Goal: Transaction & Acquisition: Purchase product/service

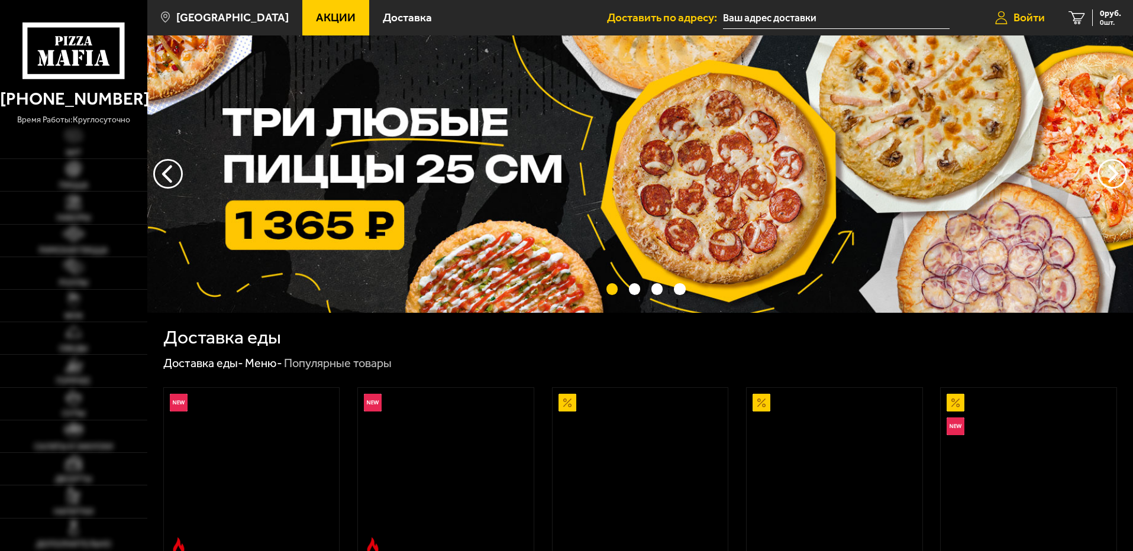
click at [1034, 17] on span "Войти" at bounding box center [1029, 17] width 31 height 11
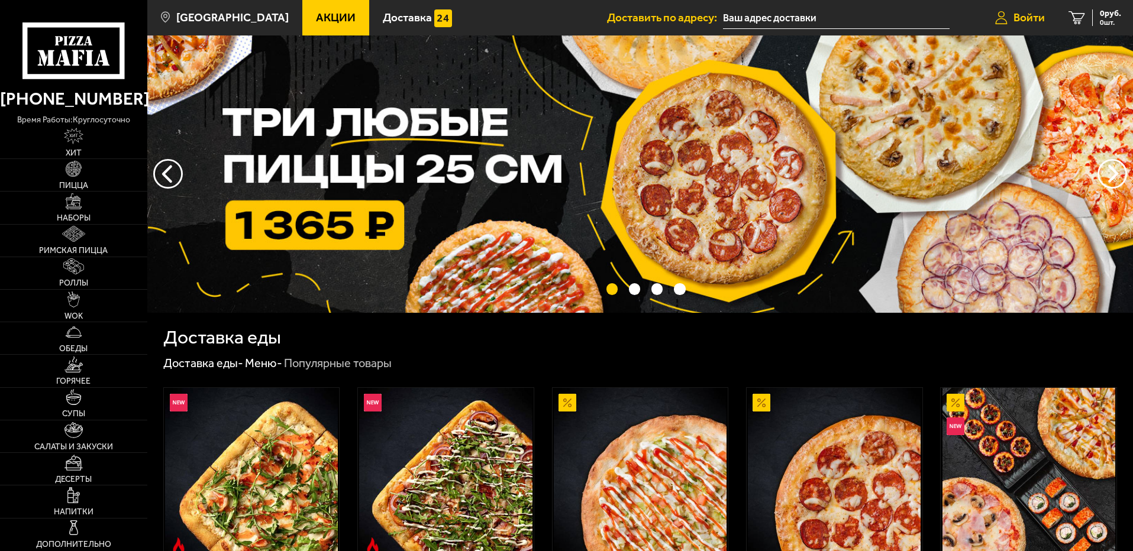
click at [1023, 14] on span "Войти" at bounding box center [1029, 17] width 31 height 11
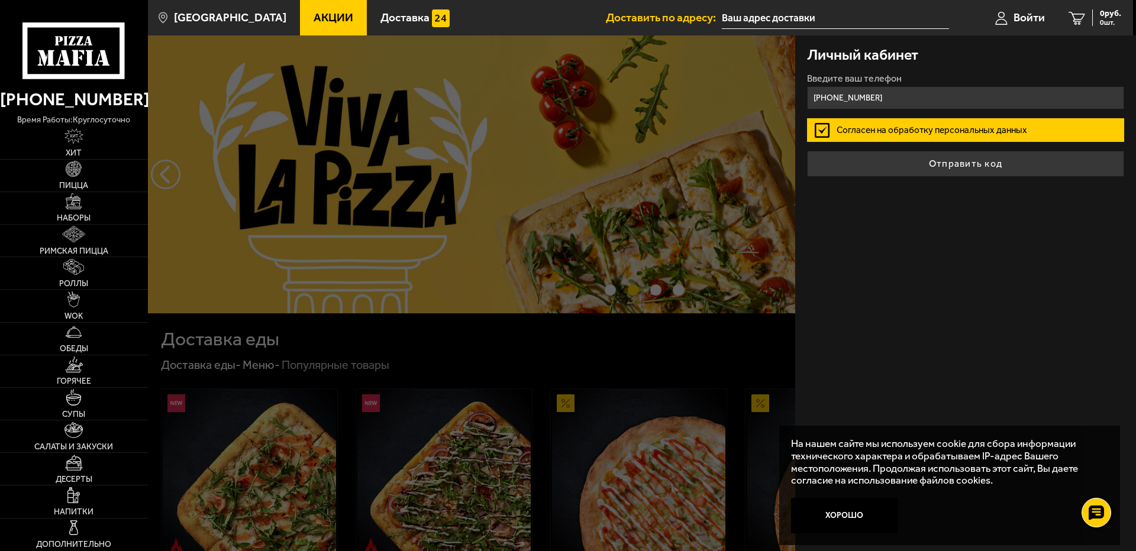
type input "+7 (981) 755-42-93"
click at [807, 151] on button "Отправить код" at bounding box center [965, 164] width 317 height 26
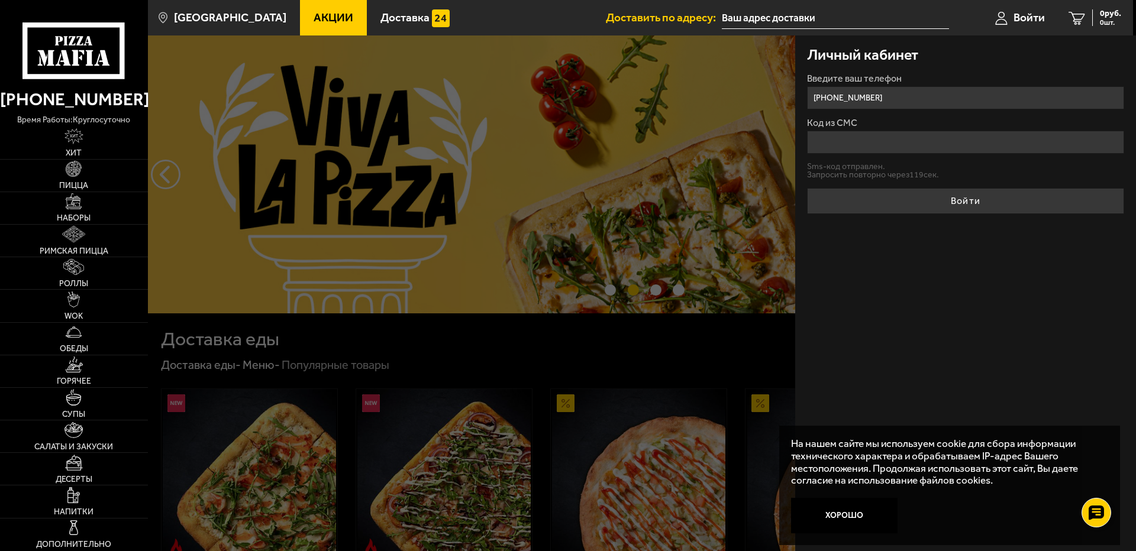
click at [831, 141] on input "Код из СМС" at bounding box center [965, 142] width 317 height 23
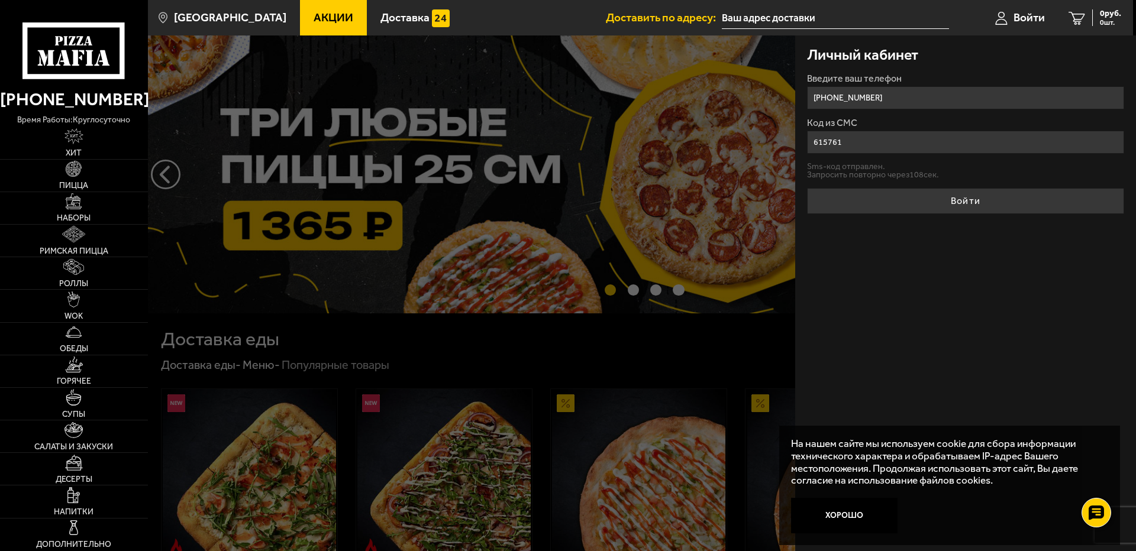
type input "615761"
click at [807, 188] on button "Войти" at bounding box center [965, 201] width 317 height 26
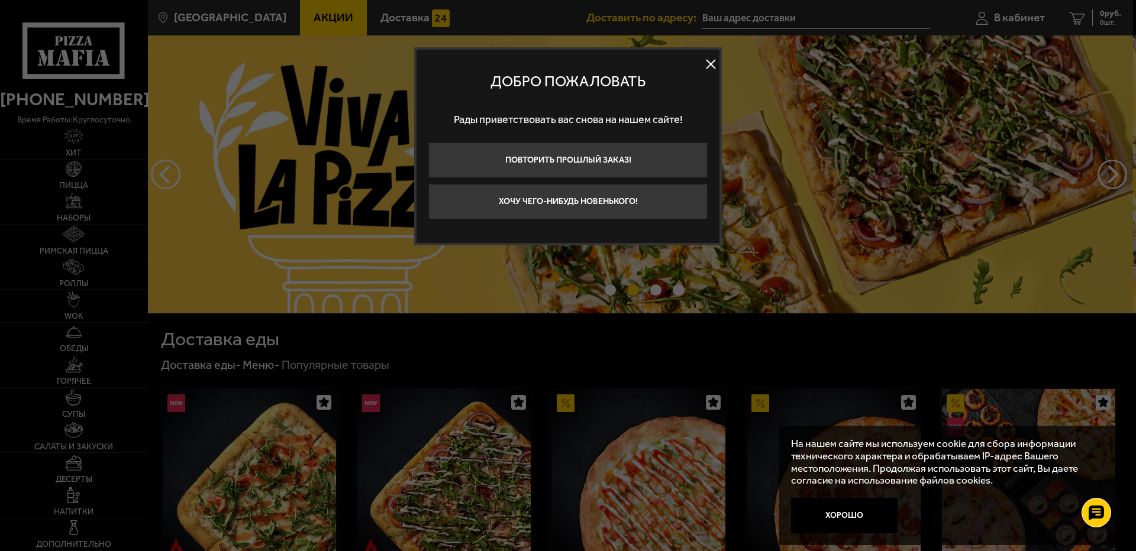
click at [711, 61] on button at bounding box center [711, 65] width 18 height 18
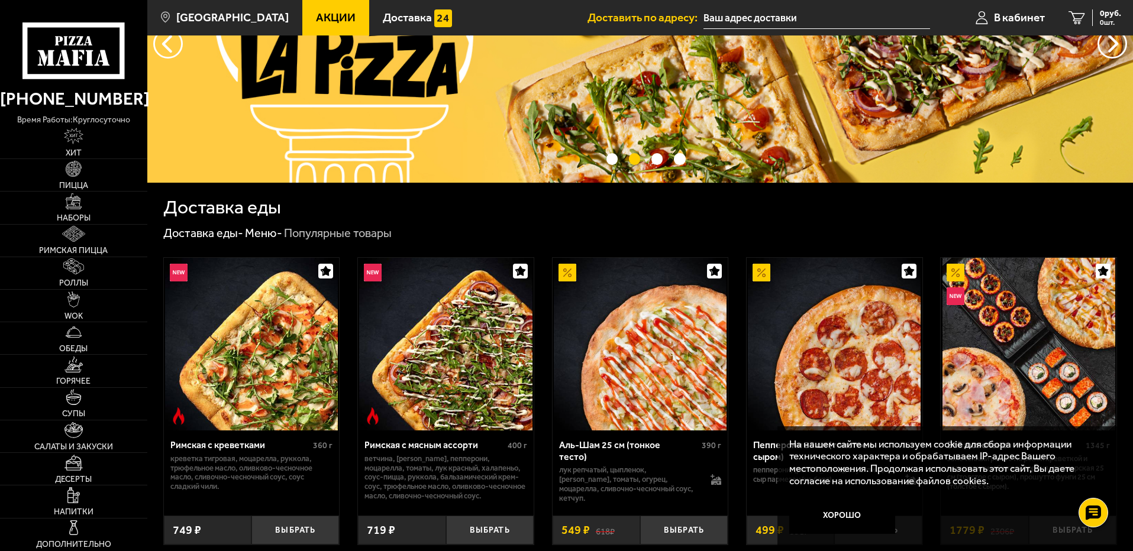
scroll to position [178, 0]
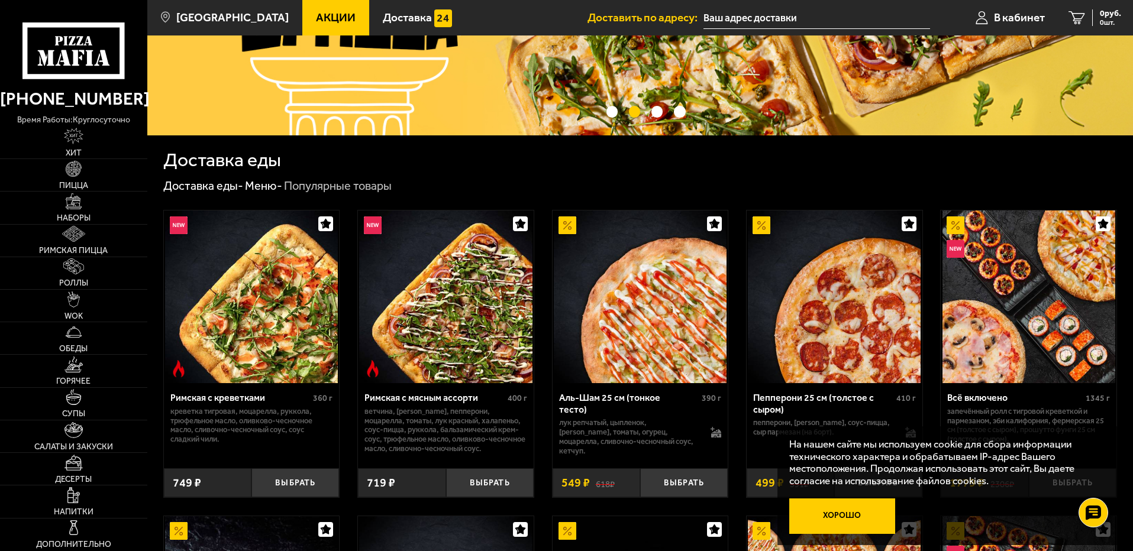
click at [852, 513] on button "Хорошо" at bounding box center [842, 517] width 107 height 36
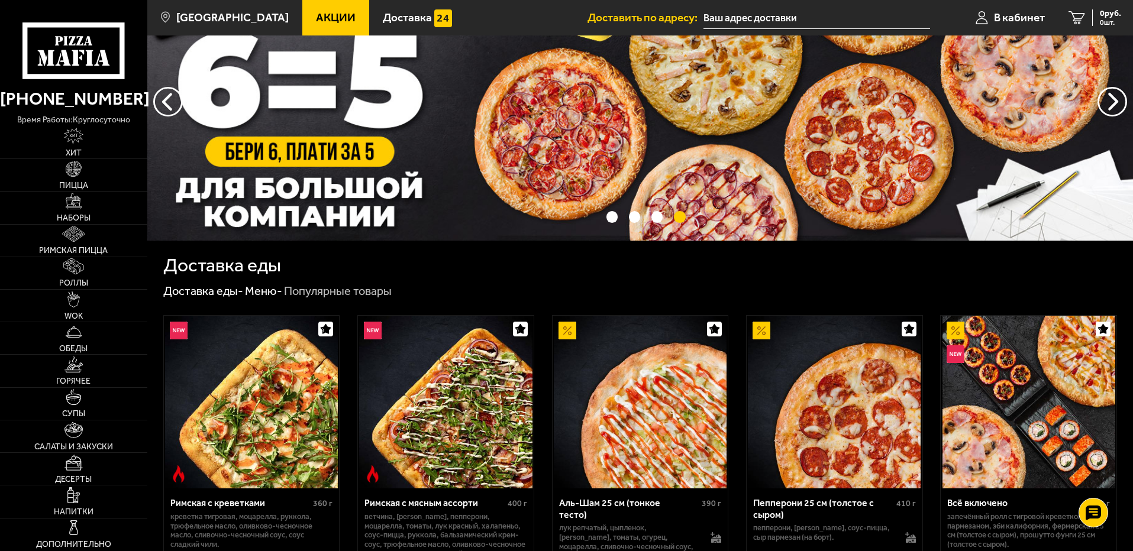
scroll to position [59, 0]
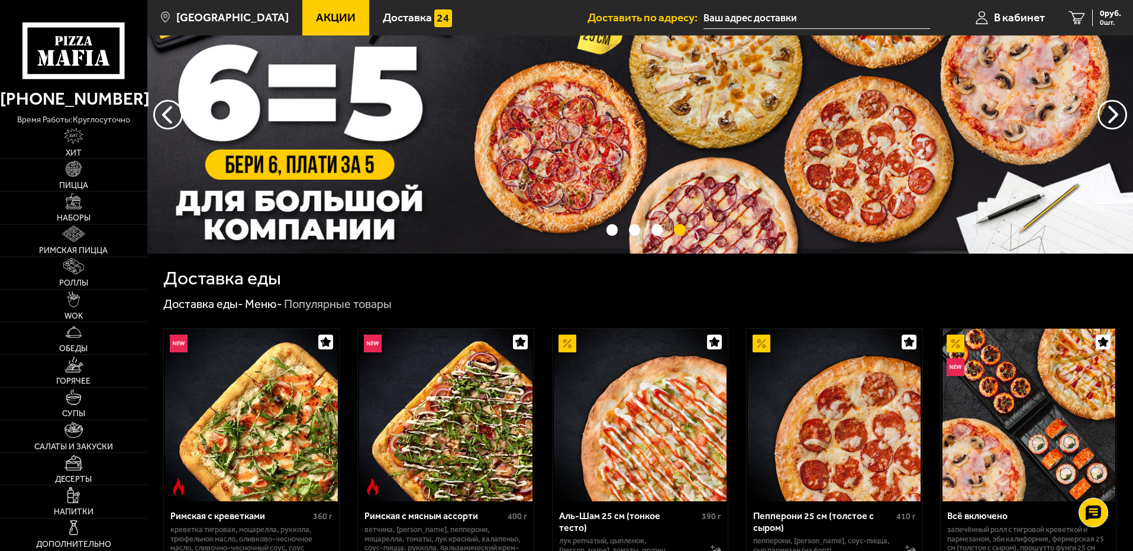
click at [316, 21] on span "Акции" at bounding box center [336, 17] width 40 height 11
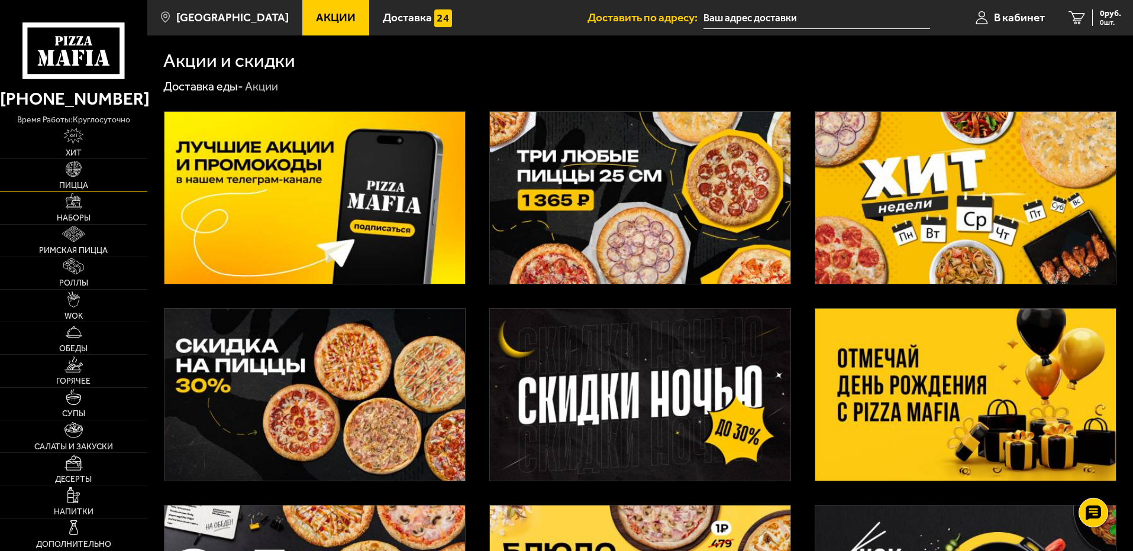
click at [70, 178] on link "Пицца" at bounding box center [73, 175] width 147 height 32
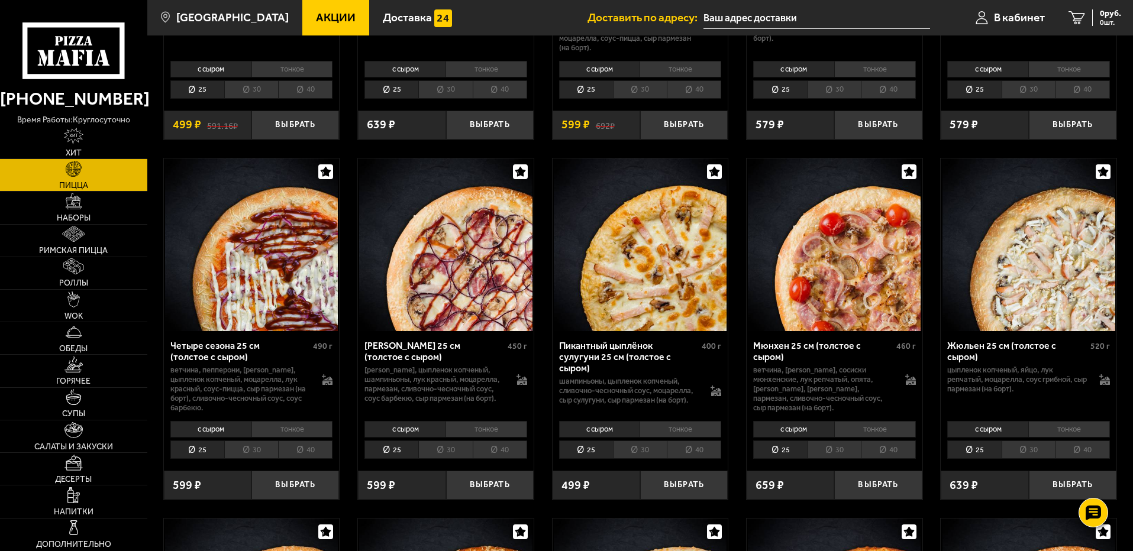
scroll to position [1775, 0]
click at [631, 453] on li "30" at bounding box center [640, 449] width 54 height 18
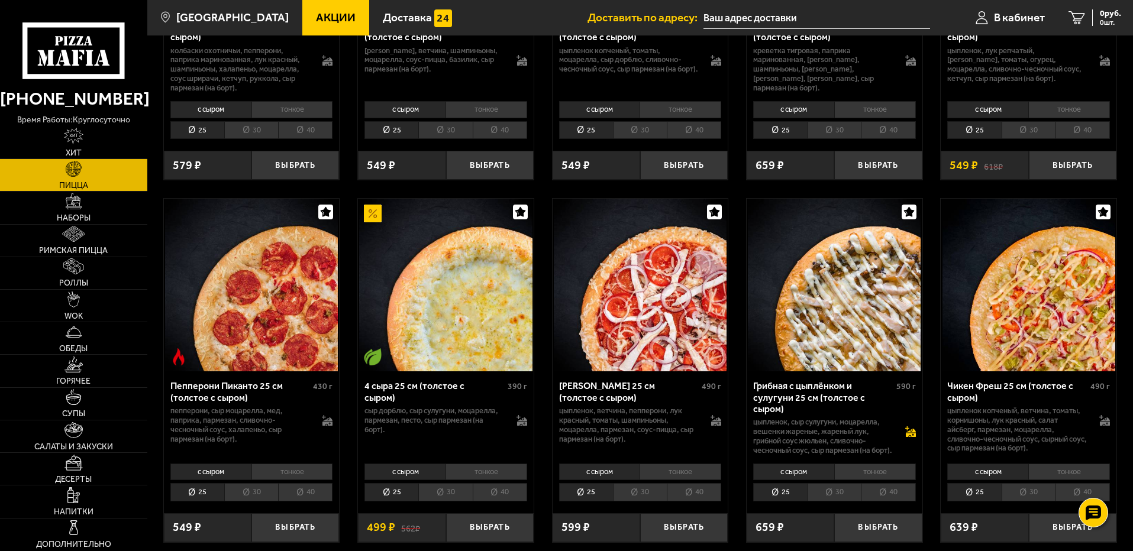
scroll to position [710, 0]
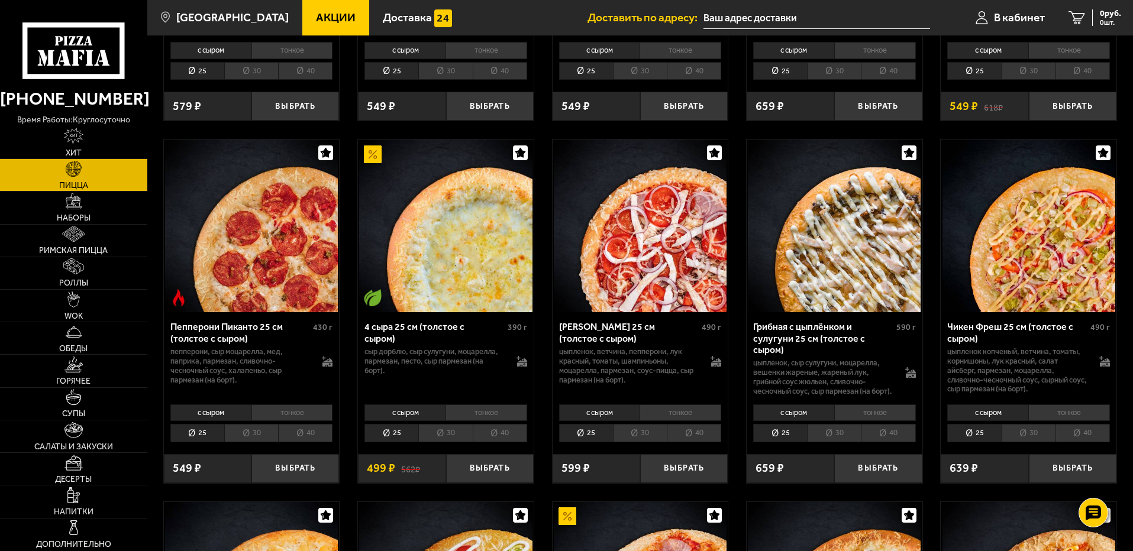
click at [827, 441] on li "30" at bounding box center [834, 433] width 54 height 18
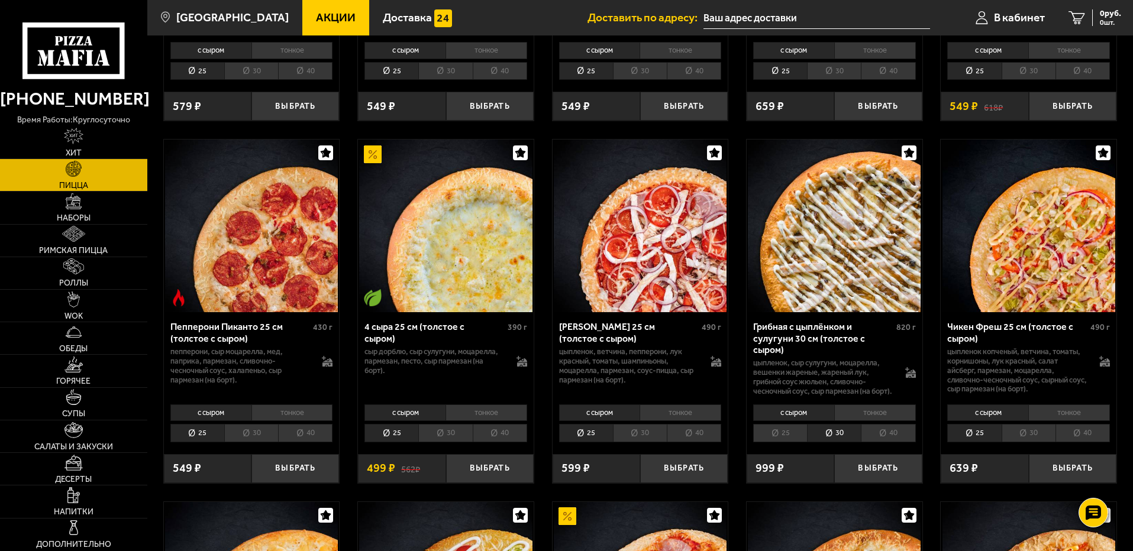
drag, startPoint x: 876, startPoint y: 478, endPoint x: 866, endPoint y: 463, distance: 17.8
click at [876, 478] on button "Выбрать" at bounding box center [878, 468] width 88 height 29
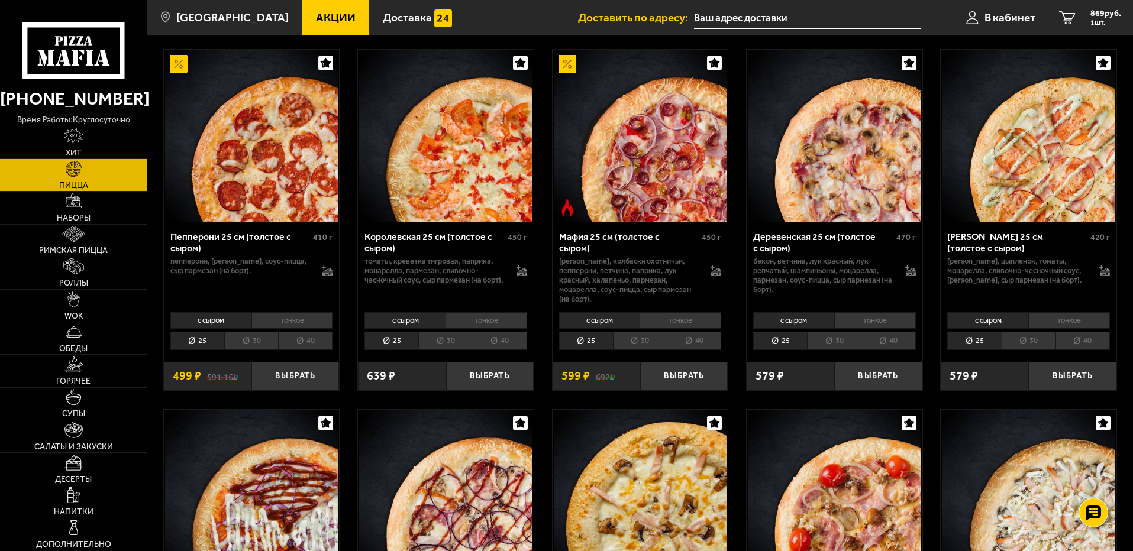
scroll to position [1538, 0]
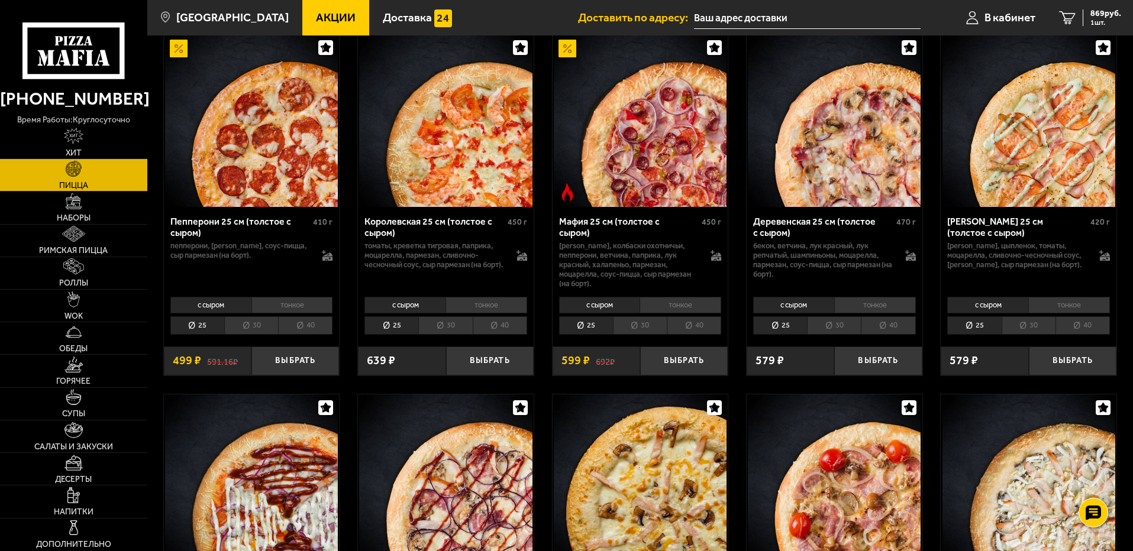
click at [254, 328] on li "30" at bounding box center [251, 326] width 54 height 18
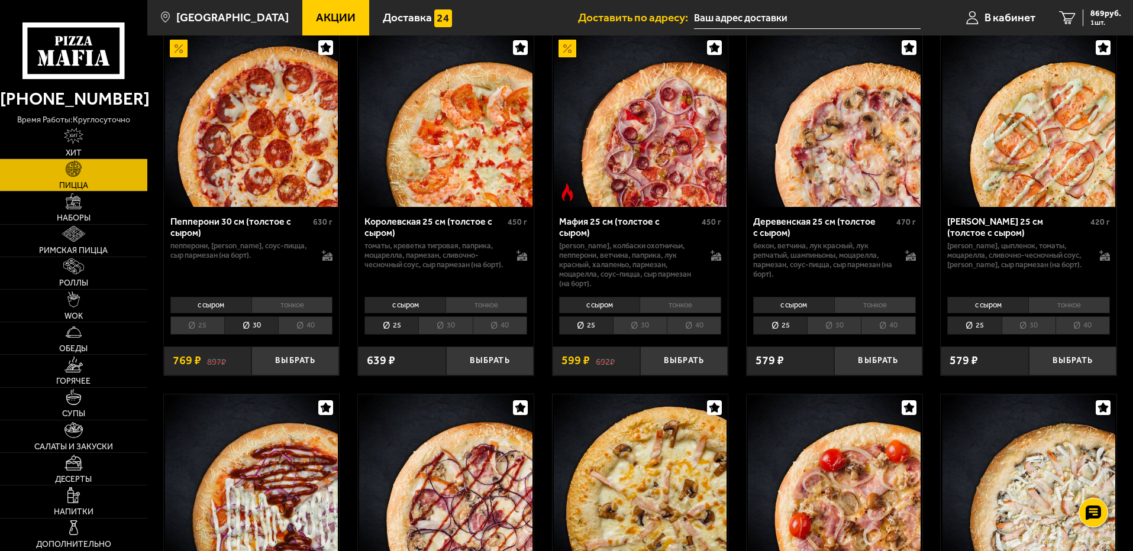
click at [831, 324] on li "30" at bounding box center [834, 326] width 54 height 18
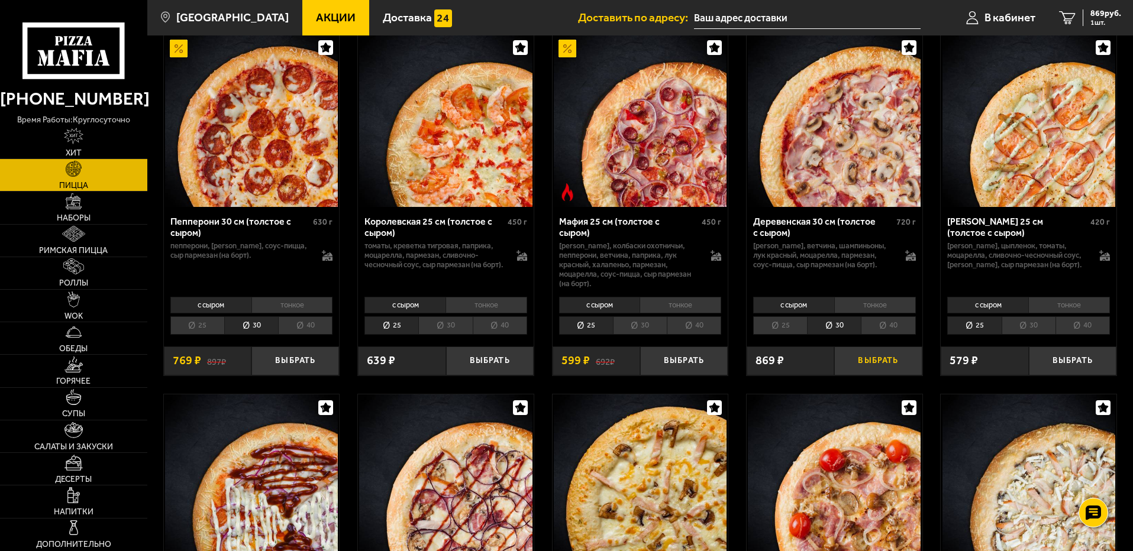
click at [882, 366] on button "Выбрать" at bounding box center [878, 361] width 88 height 29
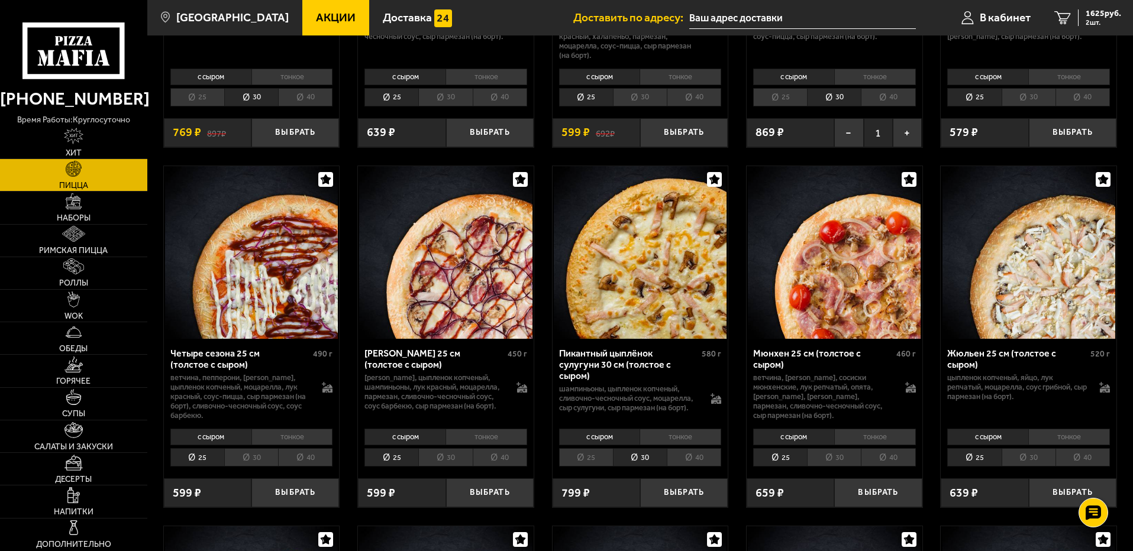
scroll to position [1775, 0]
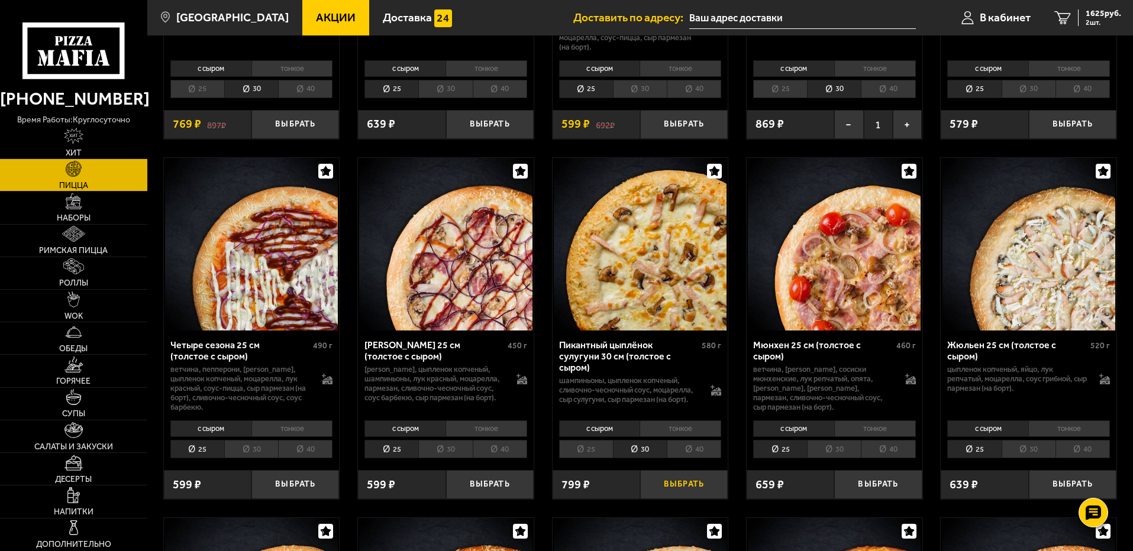
click at [695, 492] on button "Выбрать" at bounding box center [684, 484] width 88 height 29
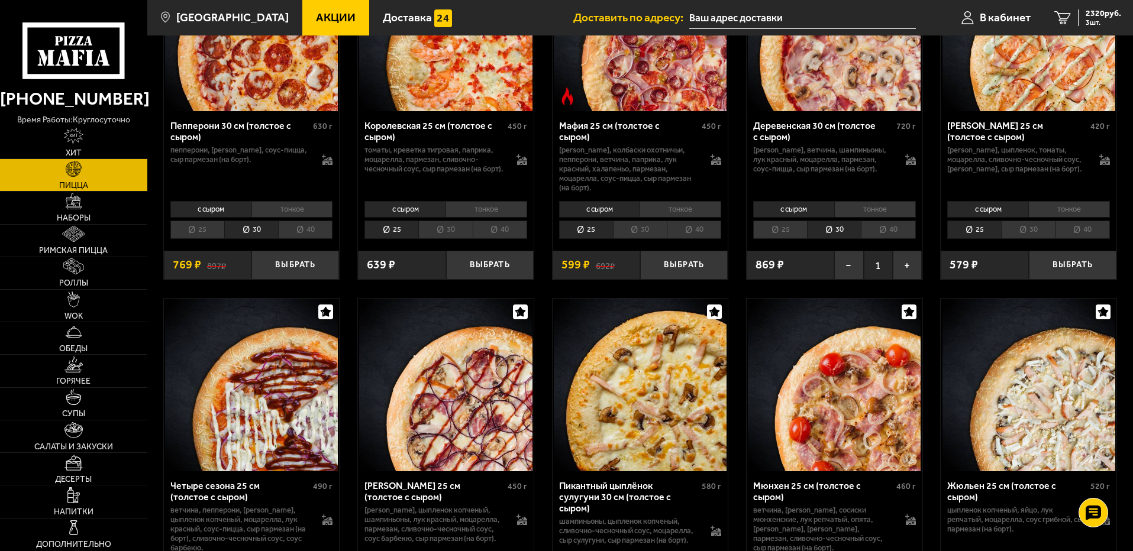
scroll to position [1598, 0]
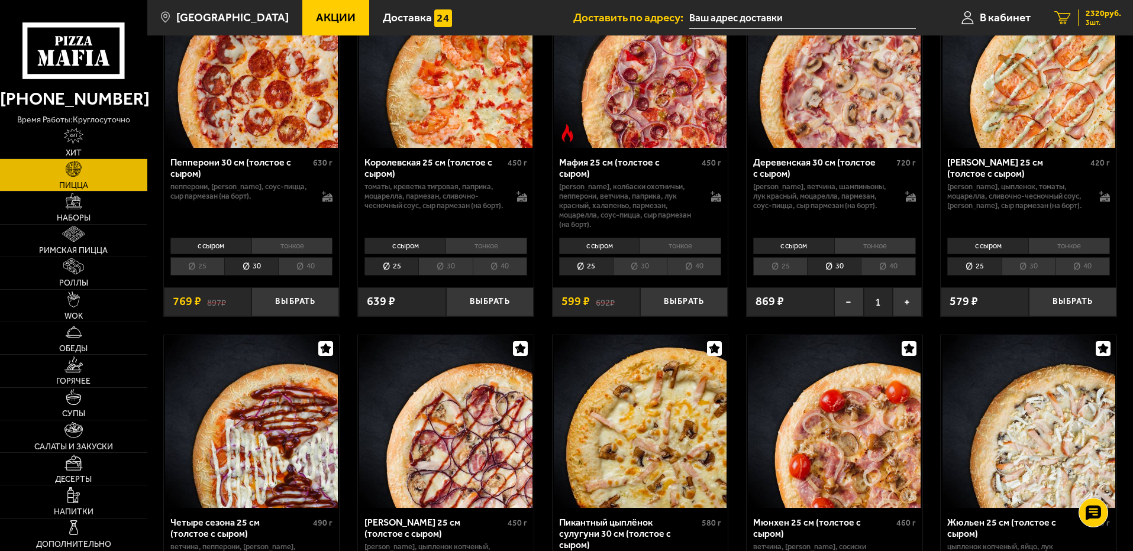
click at [1084, 18] on div "2320 руб. 3 шт." at bounding box center [1099, 17] width 43 height 17
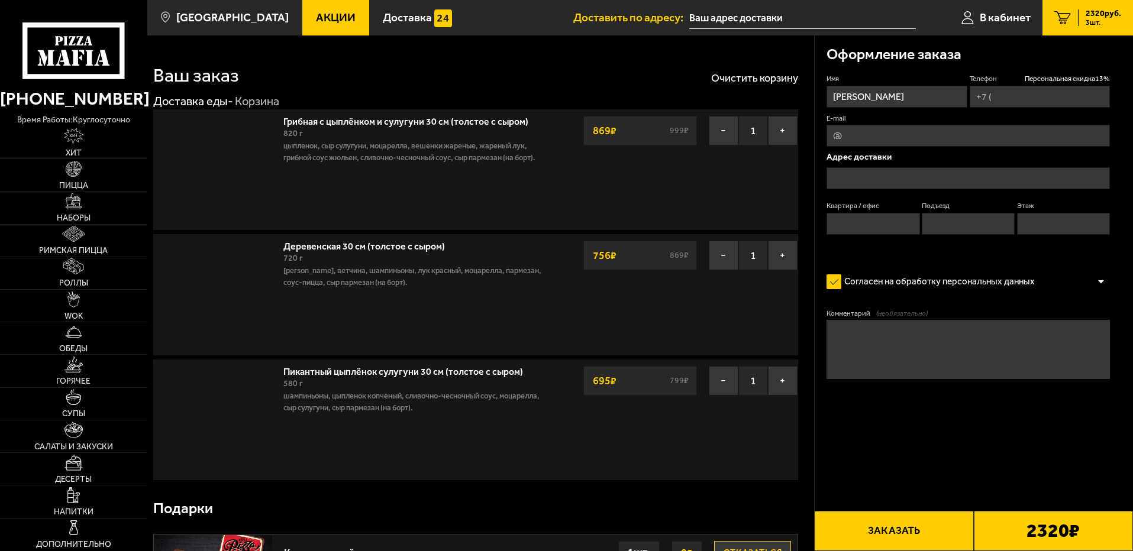
type input "+7 (981) 755-42-93"
type input "территория Горелово, Заречная улица, 2"
type input "0"
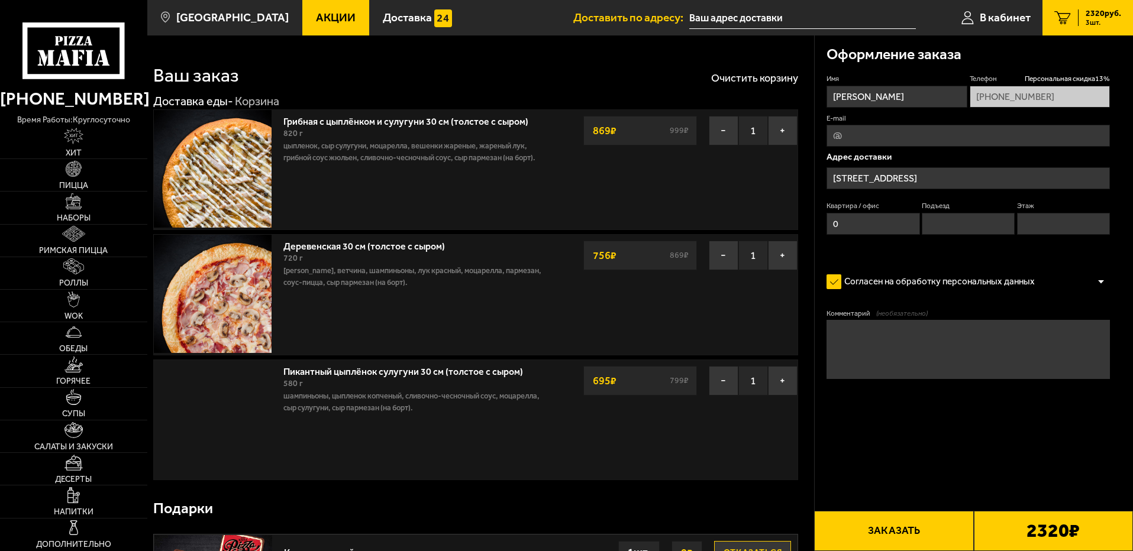
type input "территория Горелово, Заречная улица, 2"
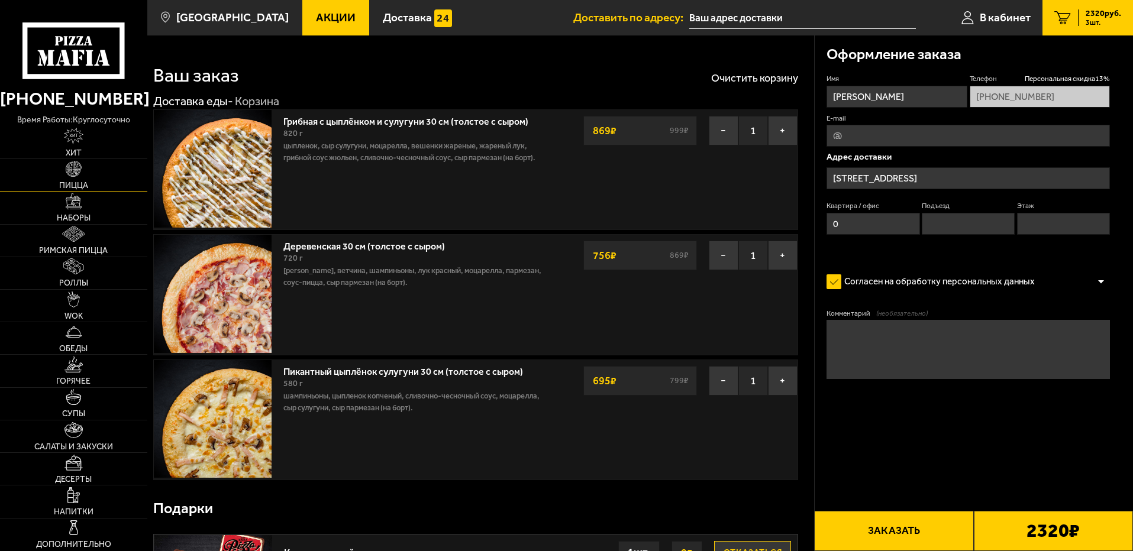
click at [77, 177] on img at bounding box center [74, 169] width 16 height 16
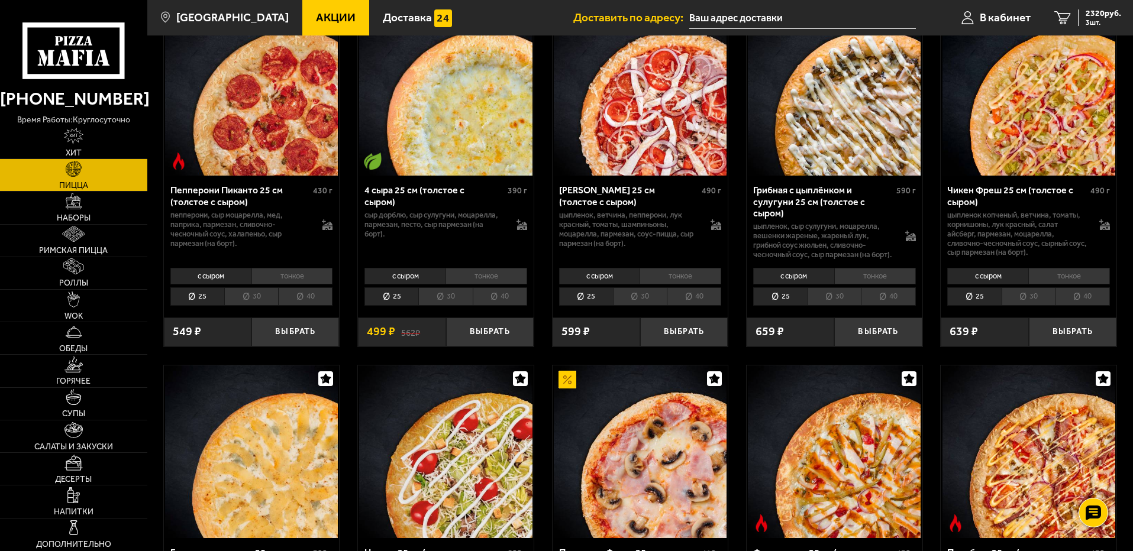
scroll to position [888, 0]
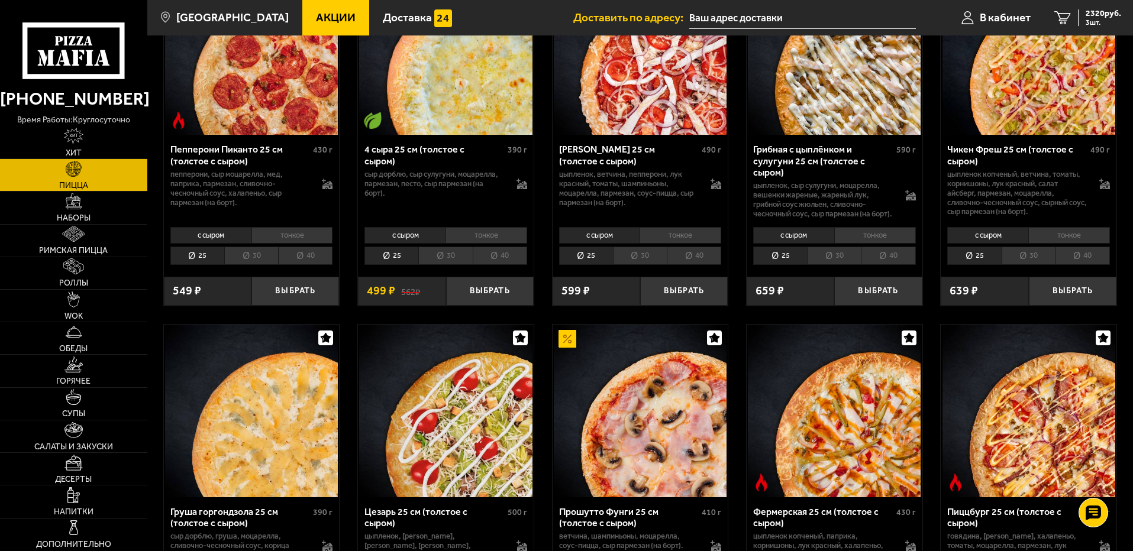
click at [634, 265] on li "30" at bounding box center [640, 256] width 54 height 18
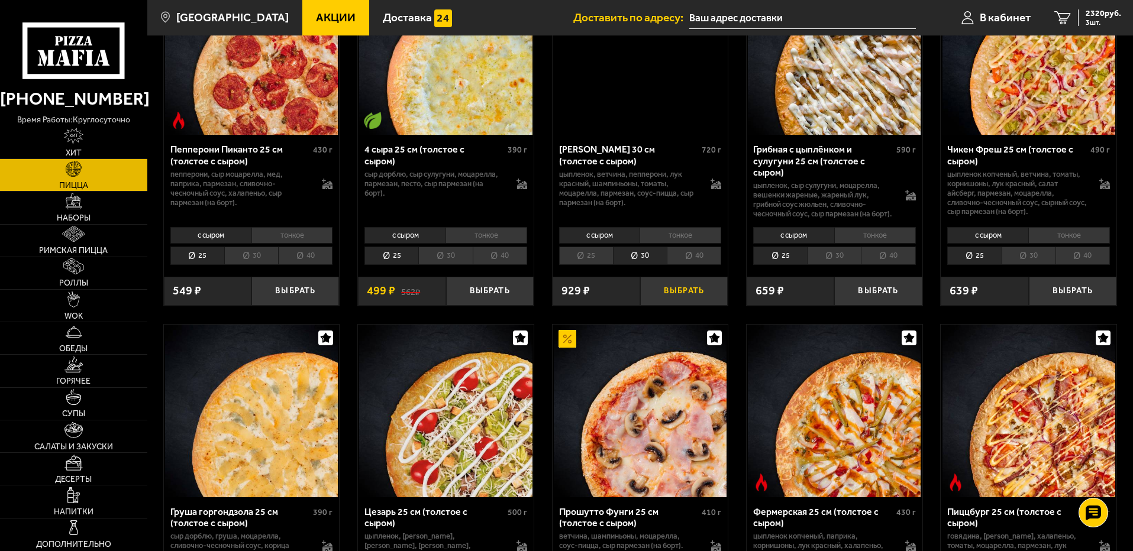
click at [693, 299] on button "Выбрать" at bounding box center [684, 291] width 88 height 29
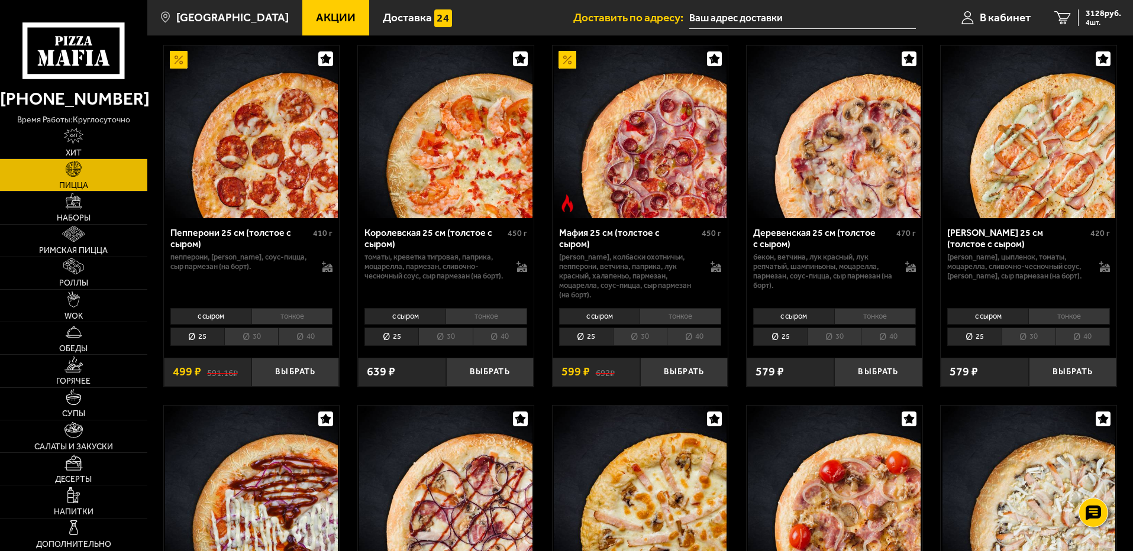
scroll to position [1598, 0]
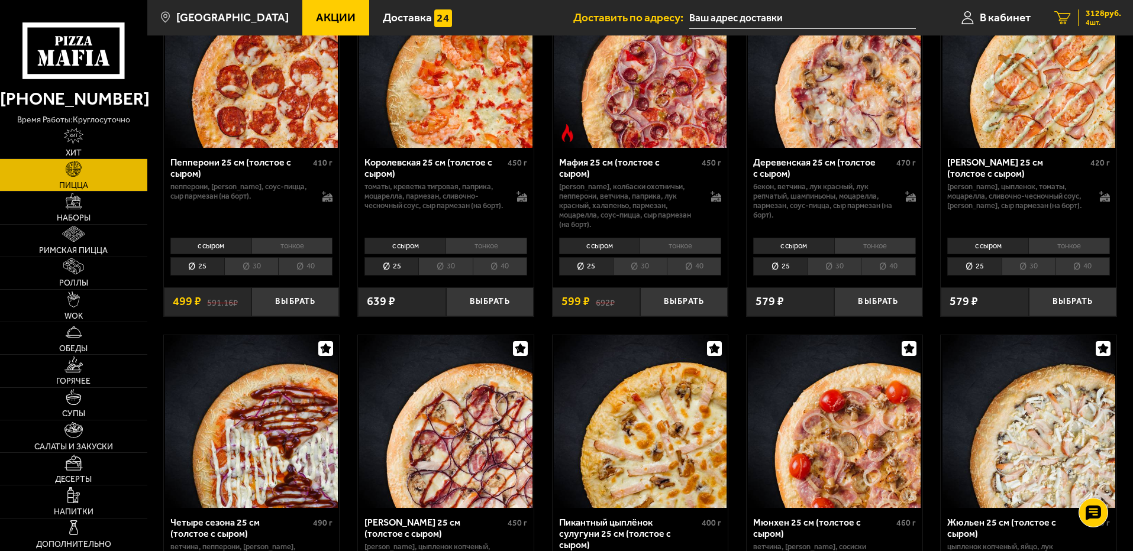
click at [1092, 15] on span "3128 руб." at bounding box center [1104, 13] width 36 height 8
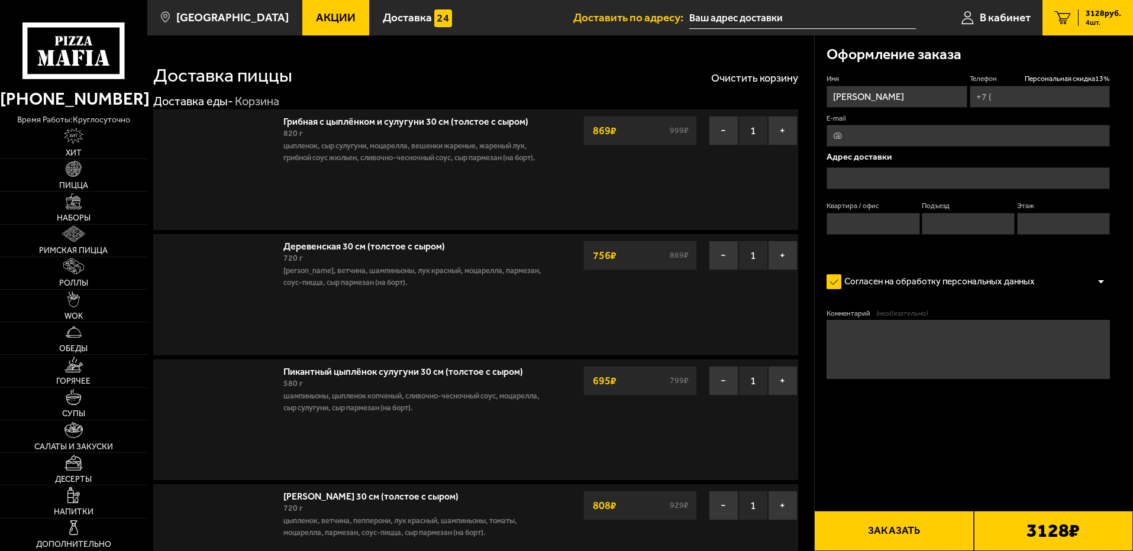
type input "+7 (981) 755-42-93"
type input "территория Горелово, Заречная улица, 2"
type input "0"
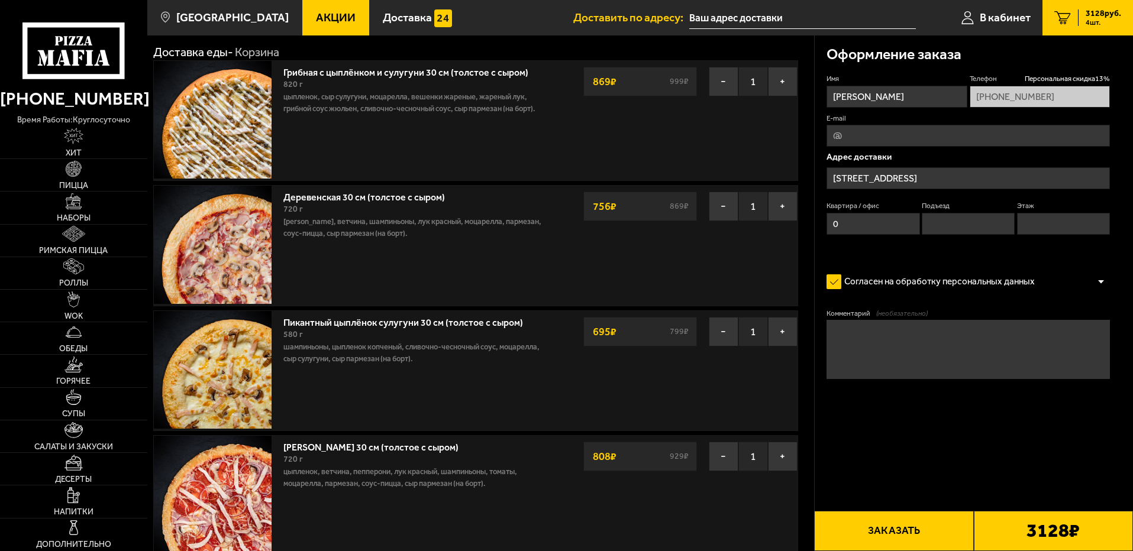
type input "территория Горелово, Заречная улица, 2"
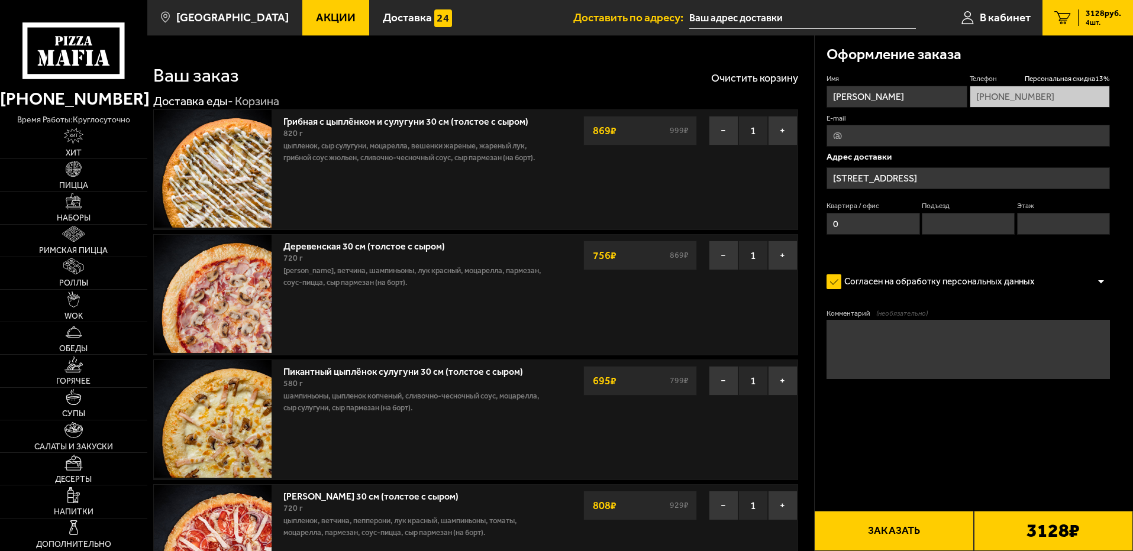
click at [316, 15] on span "Акции" at bounding box center [336, 17] width 40 height 11
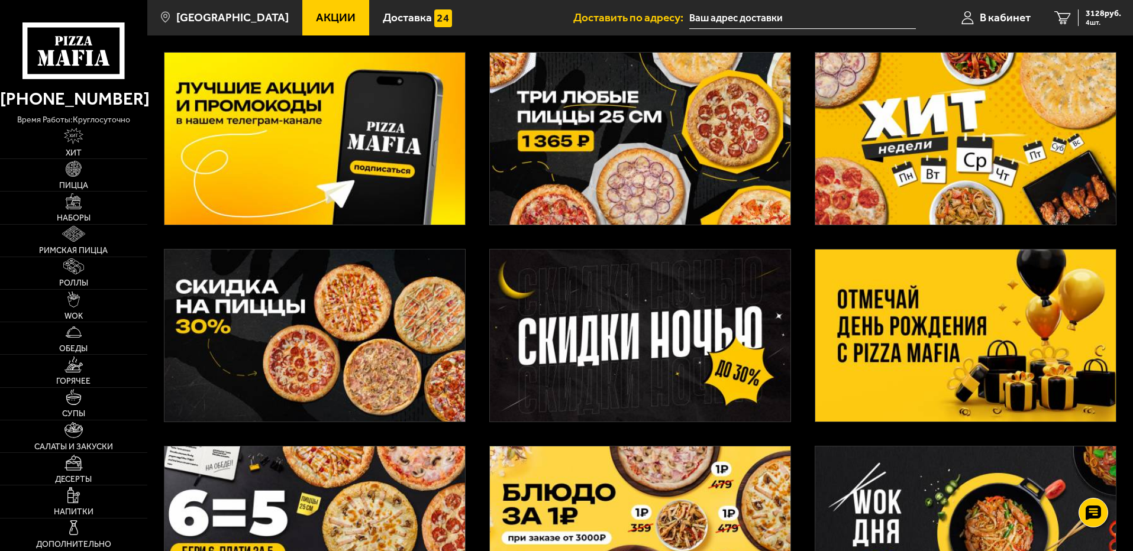
click at [393, 359] on img at bounding box center [315, 336] width 301 height 172
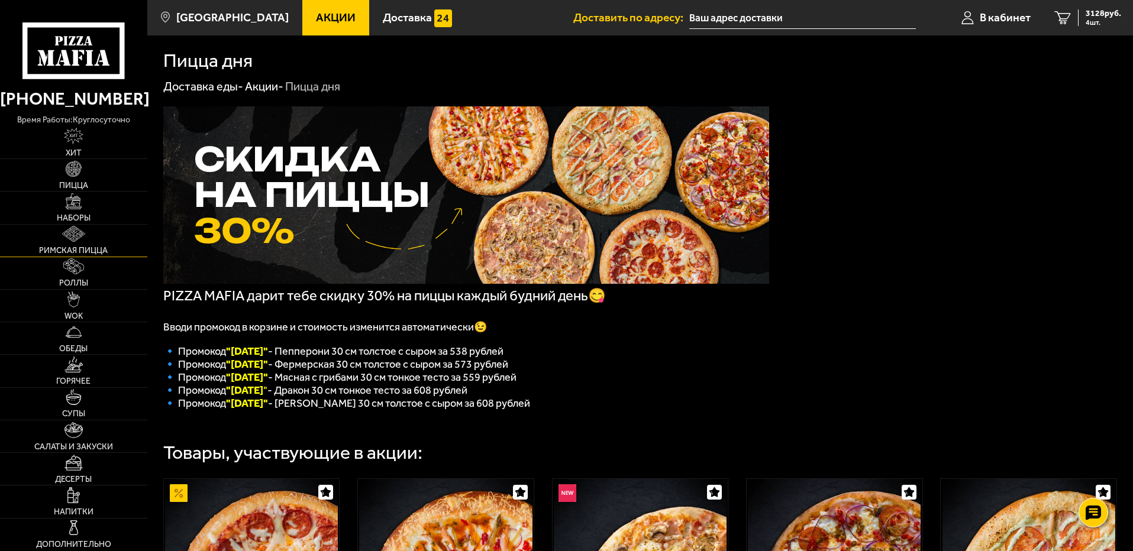
click at [79, 243] on link "Римская пицца" at bounding box center [73, 241] width 147 height 32
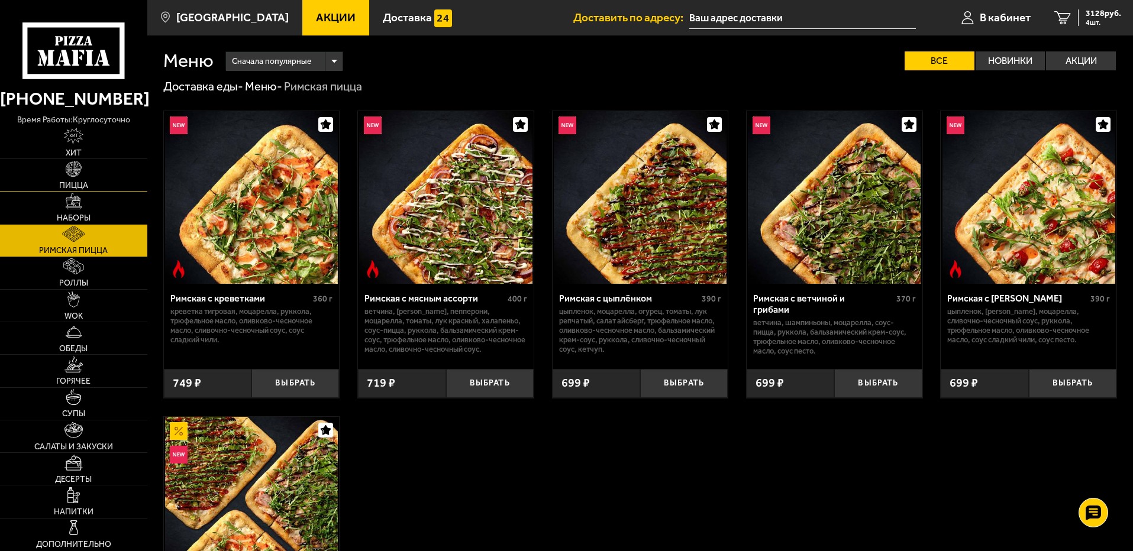
click at [81, 179] on link "Пицца" at bounding box center [73, 175] width 147 height 32
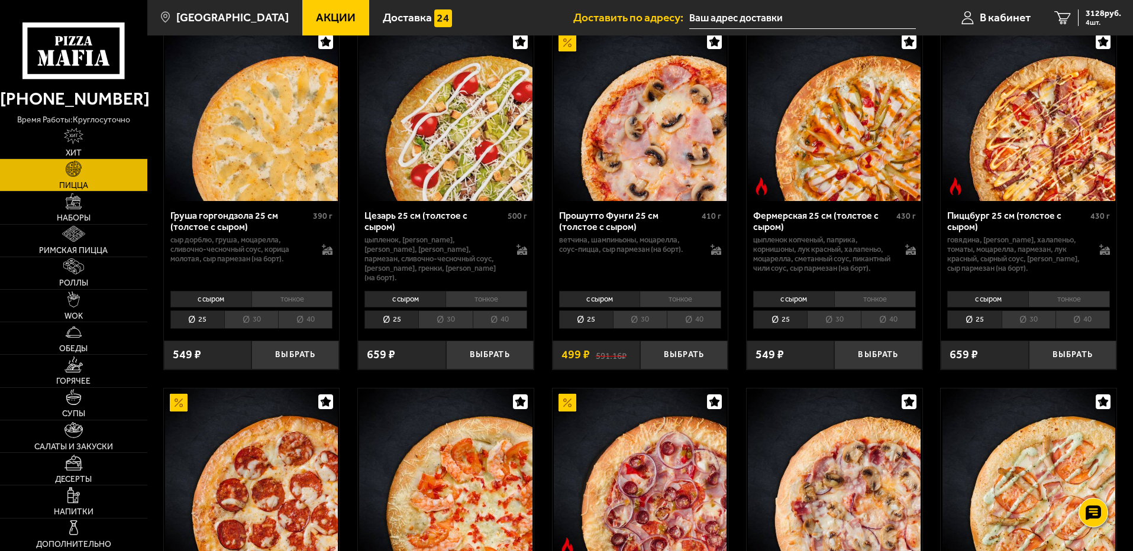
scroll to position [1183, 0]
click at [649, 330] on li "30" at bounding box center [640, 320] width 54 height 18
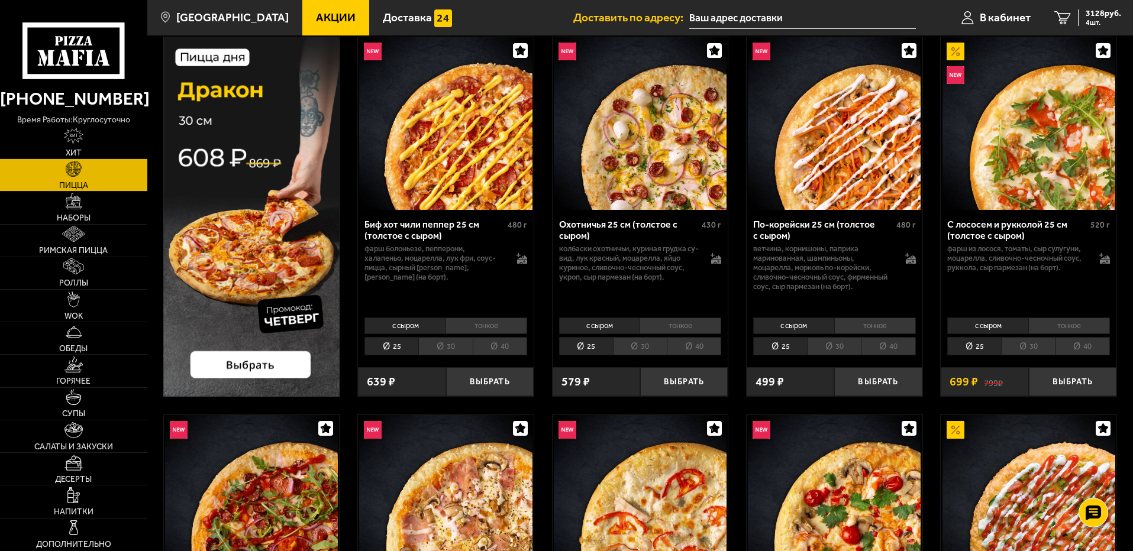
scroll to position [59, 0]
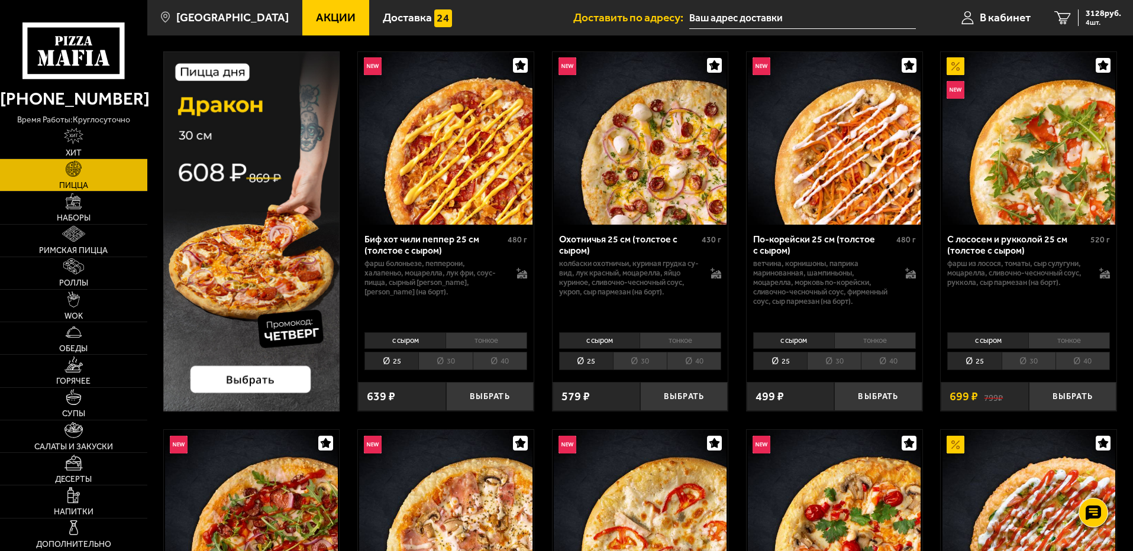
click at [457, 363] on li "30" at bounding box center [445, 361] width 54 height 18
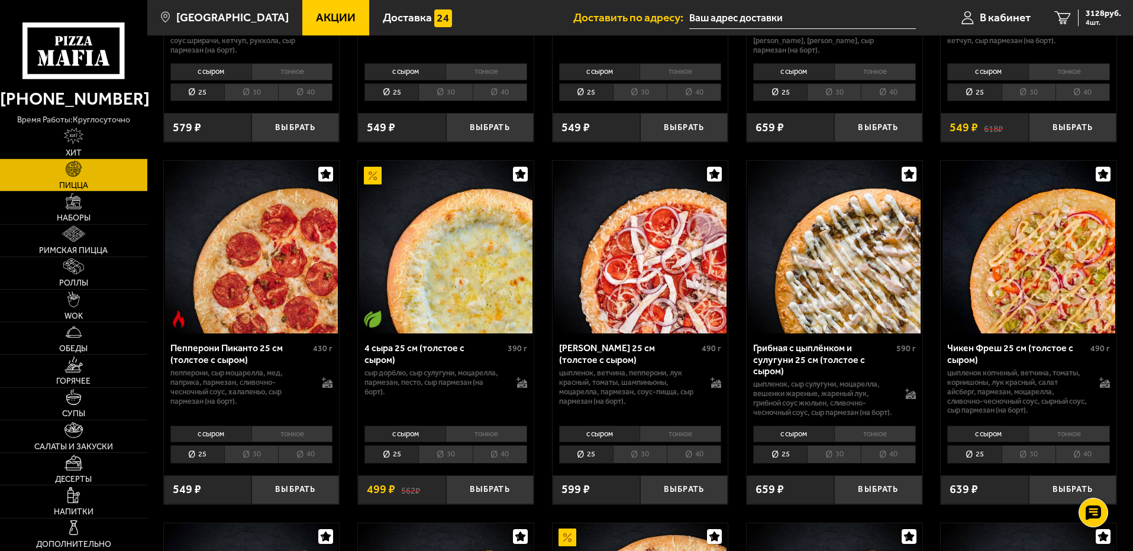
scroll to position [769, 0]
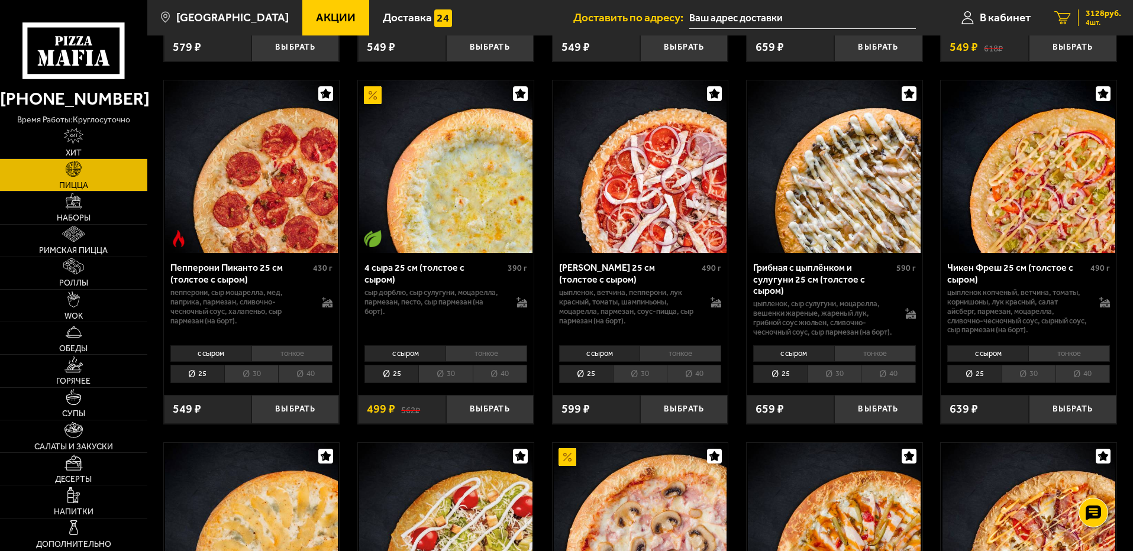
click at [1103, 20] on span "4 шт." at bounding box center [1104, 22] width 36 height 7
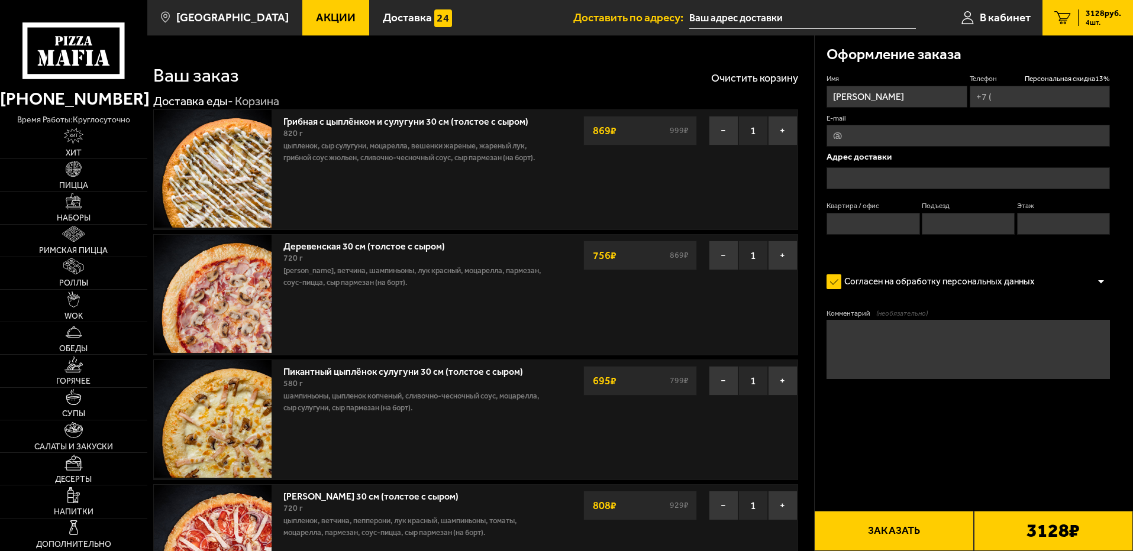
type input "+7 (981) 755-42-93"
type input "территория Горелово, Заречная улица, 2"
type input "0"
type input "территория Горелово, Заречная улица, 2"
click at [1022, 176] on input "территория Горелово, Заречная улица, 2" at bounding box center [968, 178] width 283 height 22
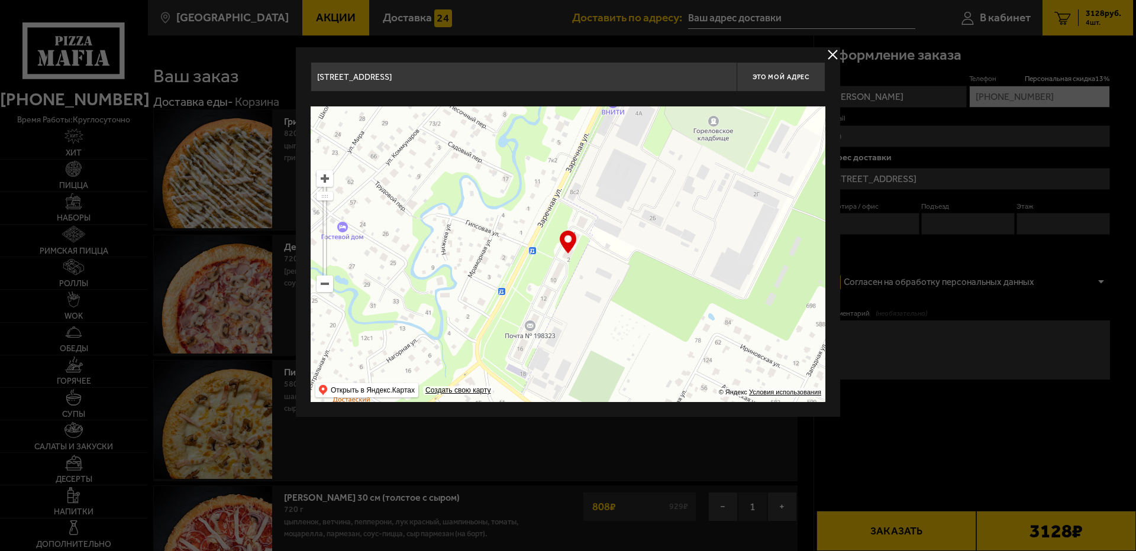
drag, startPoint x: 496, startPoint y: 81, endPoint x: 253, endPoint y: 91, distance: 242.8
click at [253, 91] on main "Санкт-Петербург Все Акции Доставка Личный кабинет Акции Доставка Доставить по а…" at bounding box center [640, 497] width 986 height 995
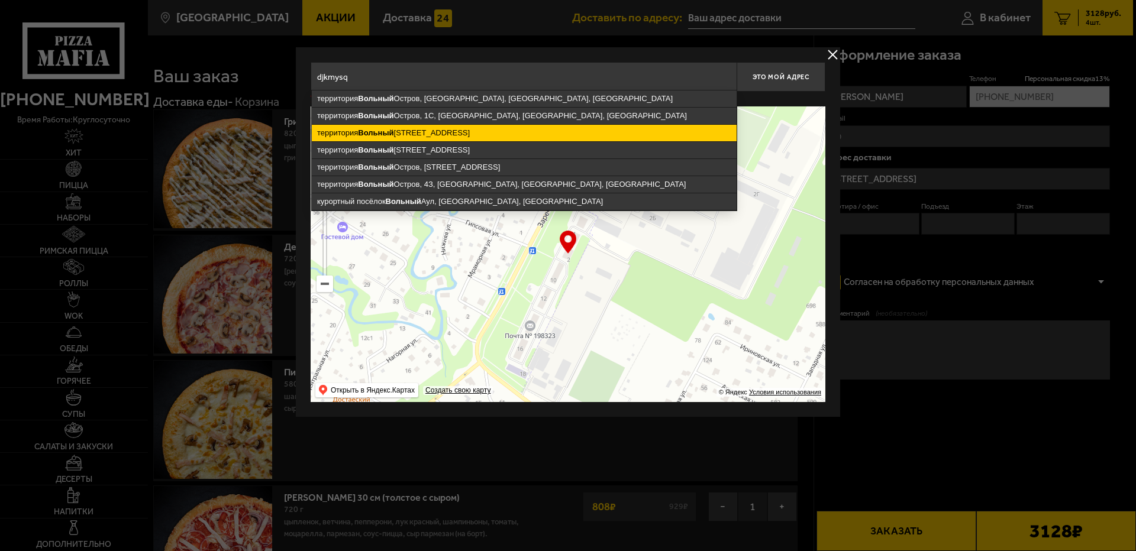
click at [449, 136] on ymaps "территория Вольный Остров, 1В, муниципальный округ Морские Ворота, Кировский ра…" at bounding box center [524, 133] width 425 height 17
type input "Санкт-Петербург, Кировский район, муниципальный округ Морские Ворота, территори…"
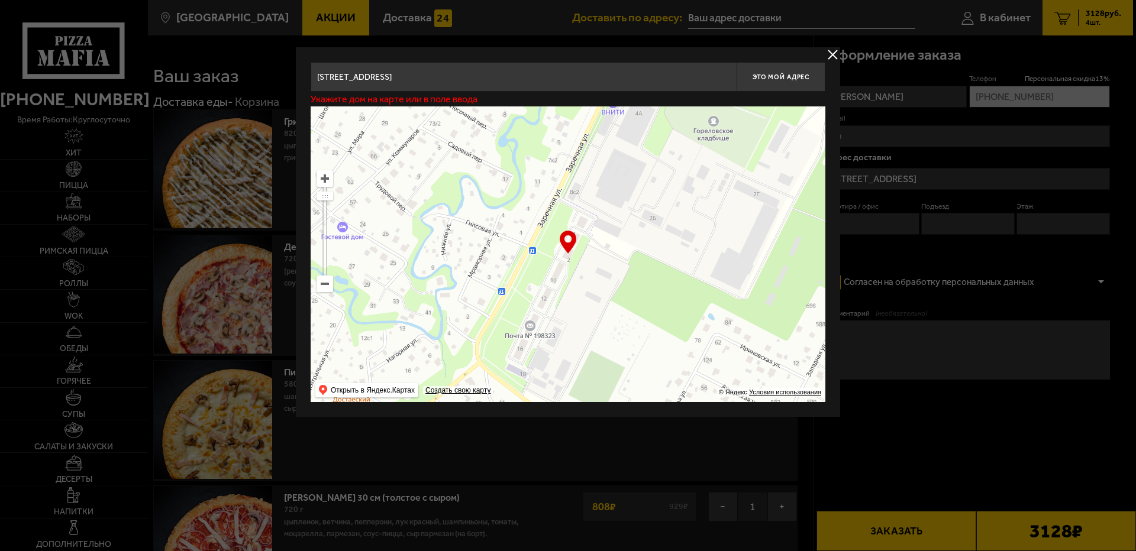
type input "[GEOGRAPHIC_DATA], [GEOGRAPHIC_DATA], территория [GEOGRAPHIC_DATA], 1В"
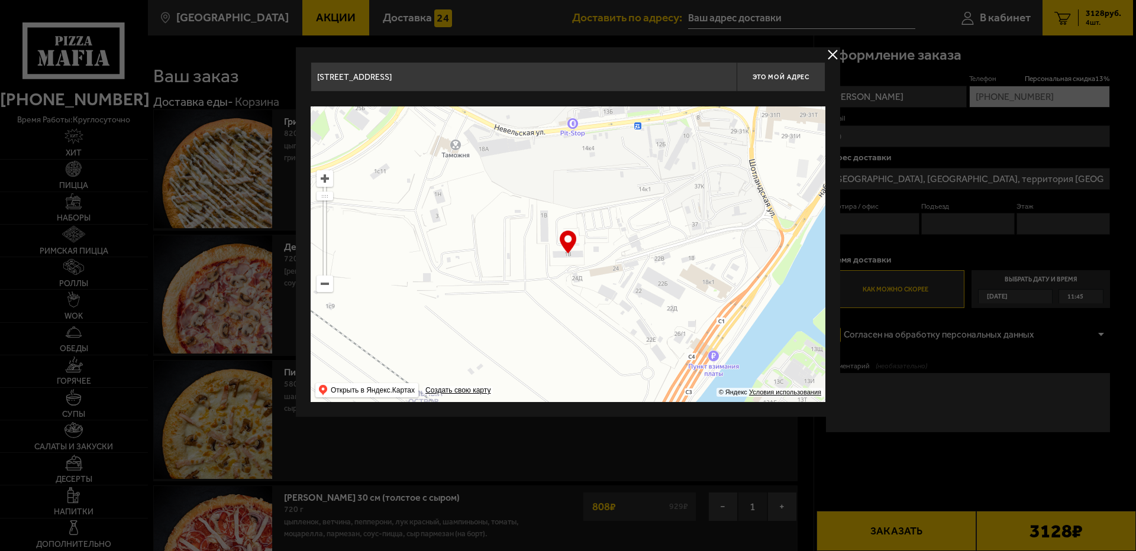
click at [327, 180] on ymaps at bounding box center [324, 178] width 15 height 15
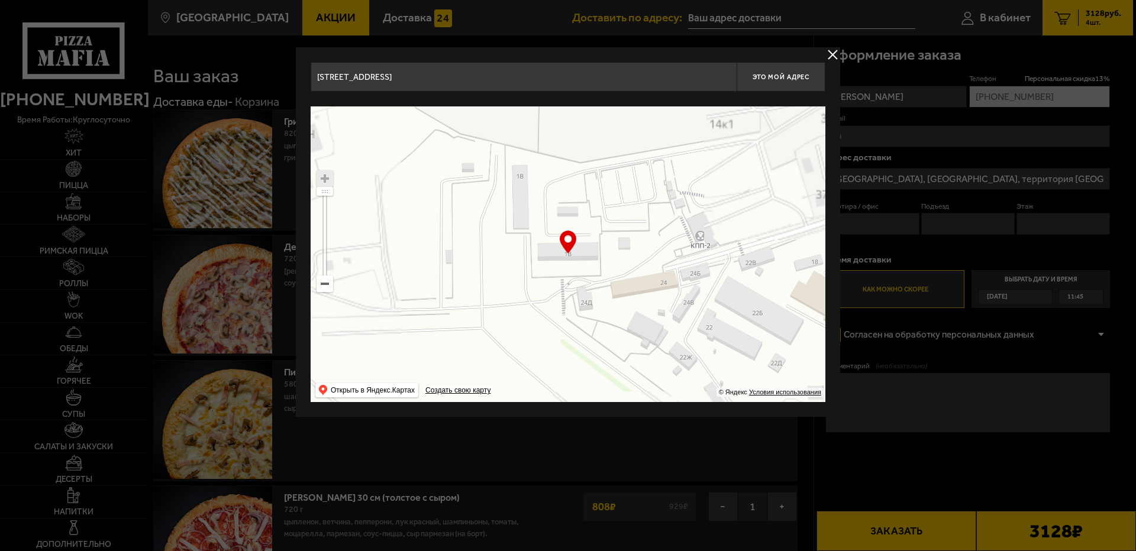
click at [327, 180] on ymaps at bounding box center [324, 178] width 15 height 15
click at [521, 201] on ymaps at bounding box center [568, 255] width 515 height 296
click at [571, 244] on div "… © Яндекс Условия использования Открыть в Яндекс.Картах Создать свою карту" at bounding box center [568, 255] width 515 height 296
click at [786, 79] on span "Это мой адрес" at bounding box center [781, 77] width 57 height 8
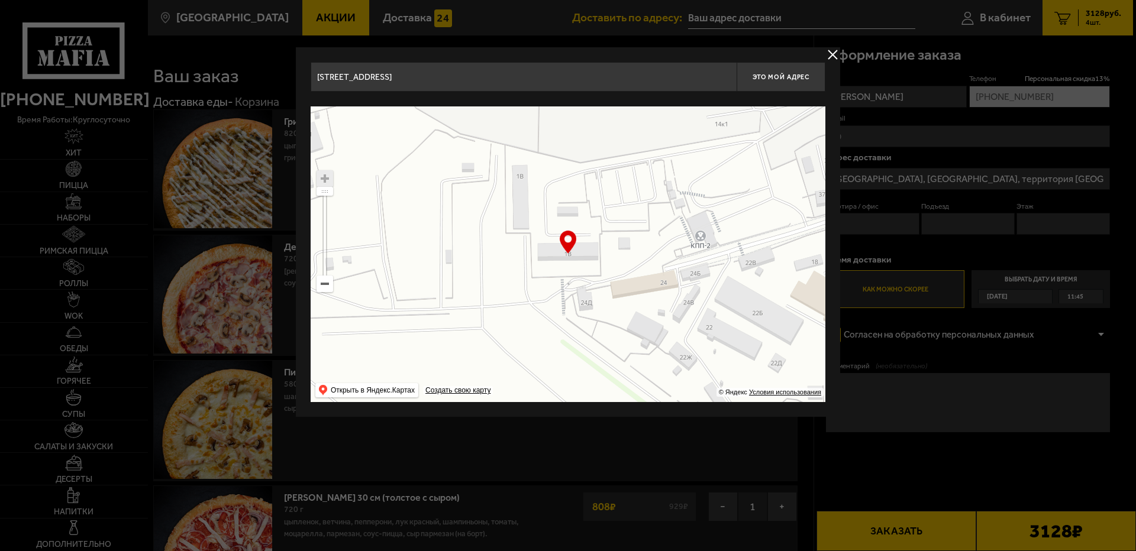
type input "[GEOGRAPHIC_DATA], [GEOGRAPHIC_DATA], территория [GEOGRAPHIC_DATA], 1В"
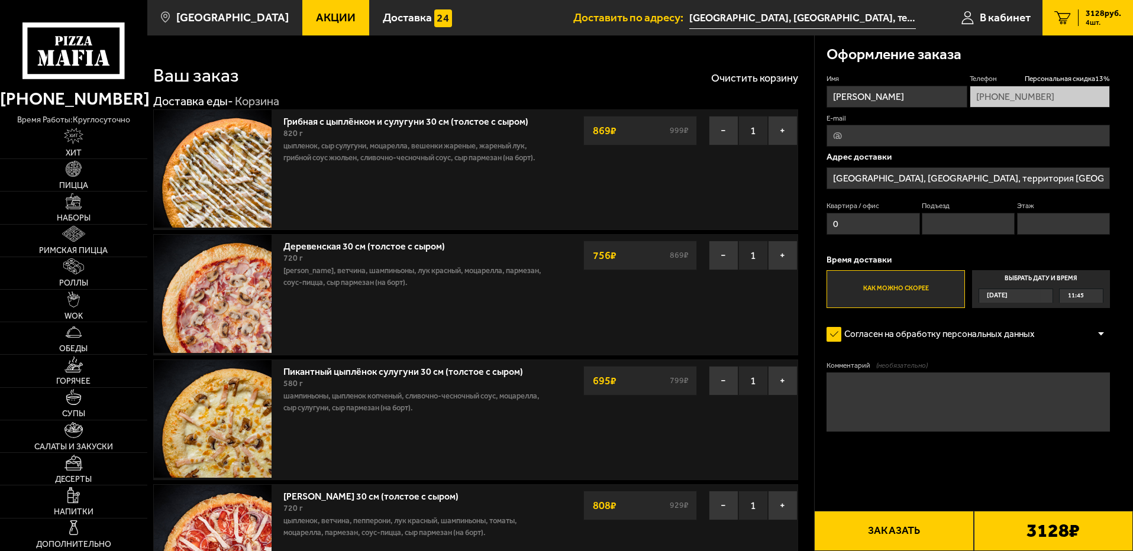
click at [1008, 295] on span "Сегодня" at bounding box center [997, 296] width 21 height 14
click at [0, 0] on input "Выбрать дату и время Сегодня 11:45" at bounding box center [0, 0] width 0 height 0
click at [1097, 298] on div "11:45" at bounding box center [1081, 296] width 43 height 14
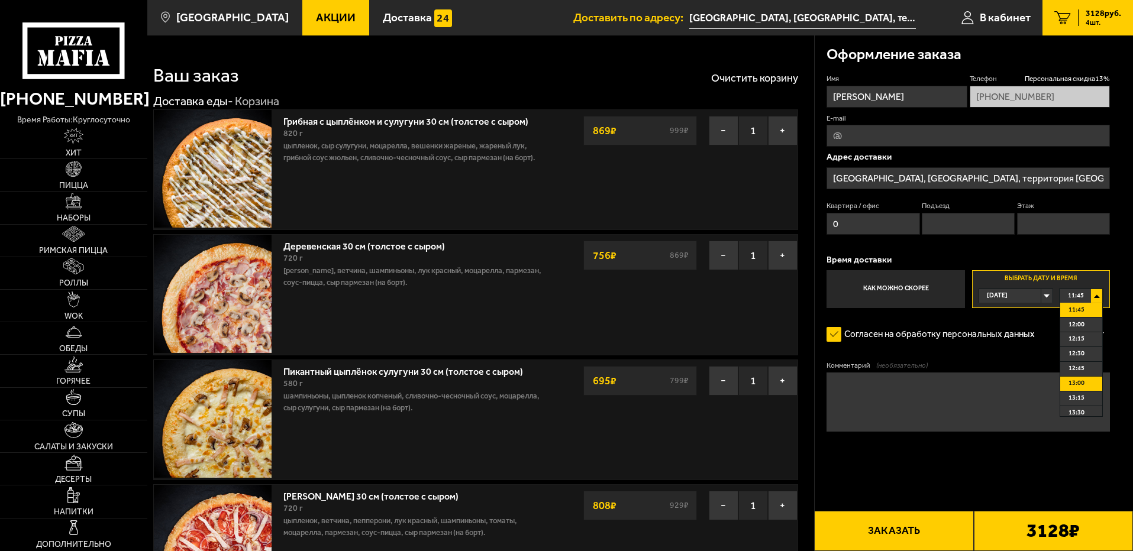
click at [1080, 383] on span "13:00" at bounding box center [1077, 384] width 16 height 14
click at [837, 383] on textarea "Комментарий (необязательно)" at bounding box center [968, 402] width 283 height 59
type textarea "C"
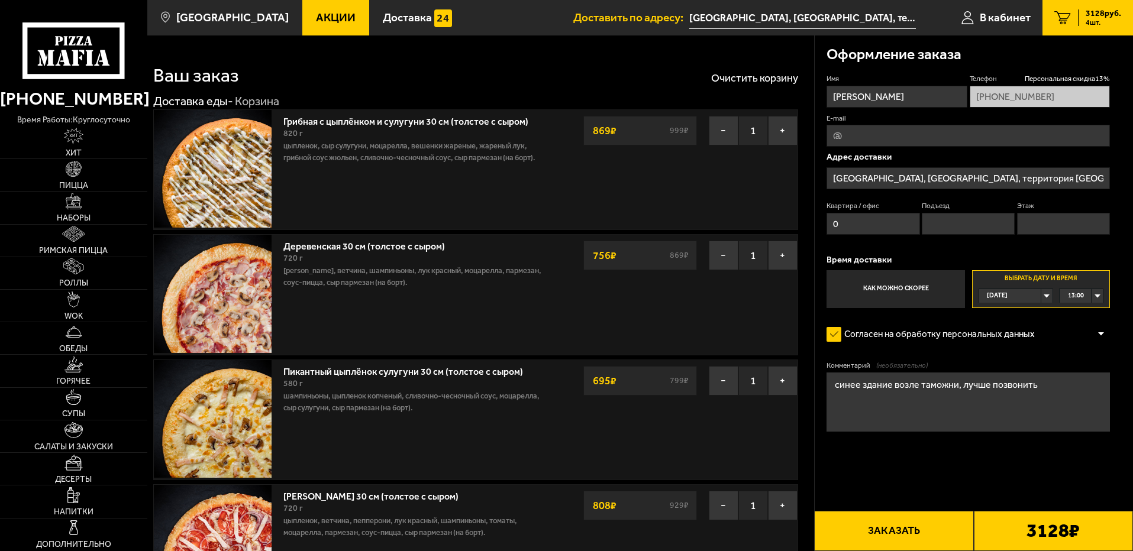
type textarea "синее здание возле таможни, лучше позвонить"
click at [1004, 174] on input "[GEOGRAPHIC_DATA], [GEOGRAPHIC_DATA], территория [GEOGRAPHIC_DATA], 1В" at bounding box center [968, 178] width 283 height 22
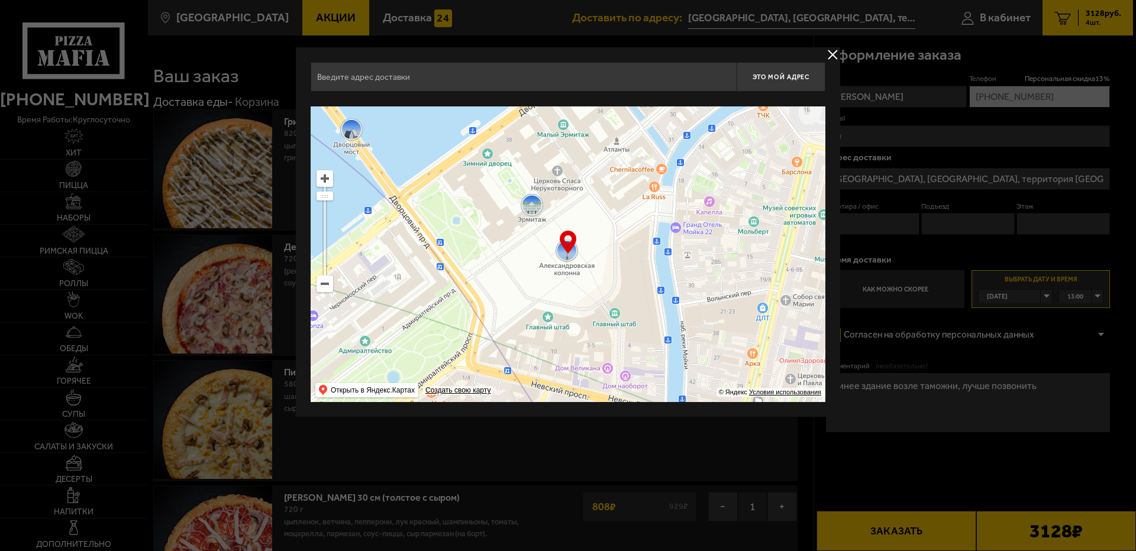
type input "[GEOGRAPHIC_DATA], [GEOGRAPHIC_DATA], территория [GEOGRAPHIC_DATA], 1В"
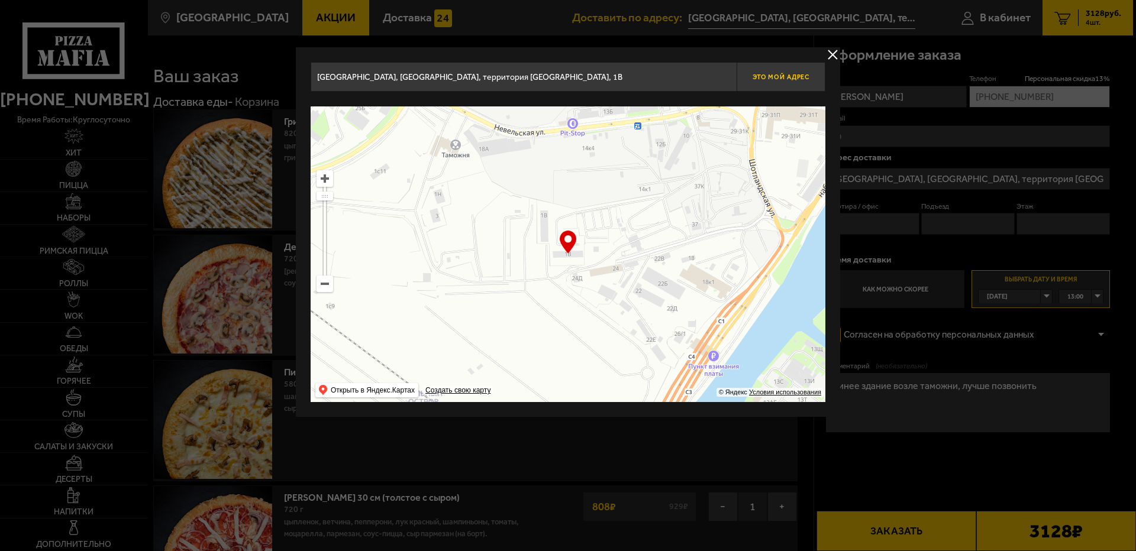
click at [776, 83] on button "Это мой адрес" at bounding box center [781, 77] width 89 height 30
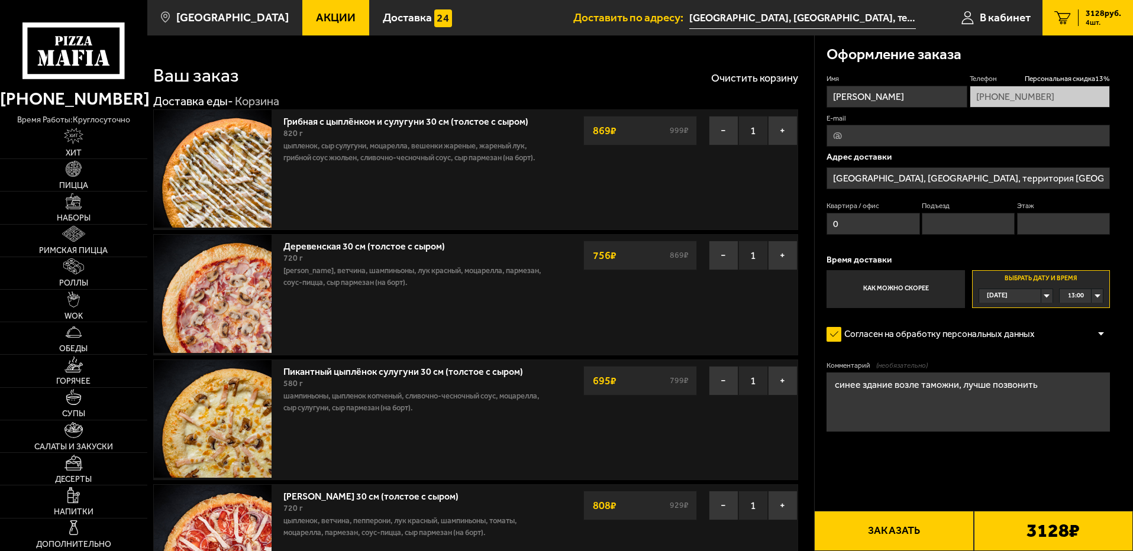
click at [886, 535] on button "Заказать" at bounding box center [893, 531] width 159 height 40
click at [932, 221] on input "Подъезд" at bounding box center [968, 224] width 93 height 22
type input "0"
click at [1028, 220] on input "Этаж" at bounding box center [1063, 224] width 93 height 22
type input "0"
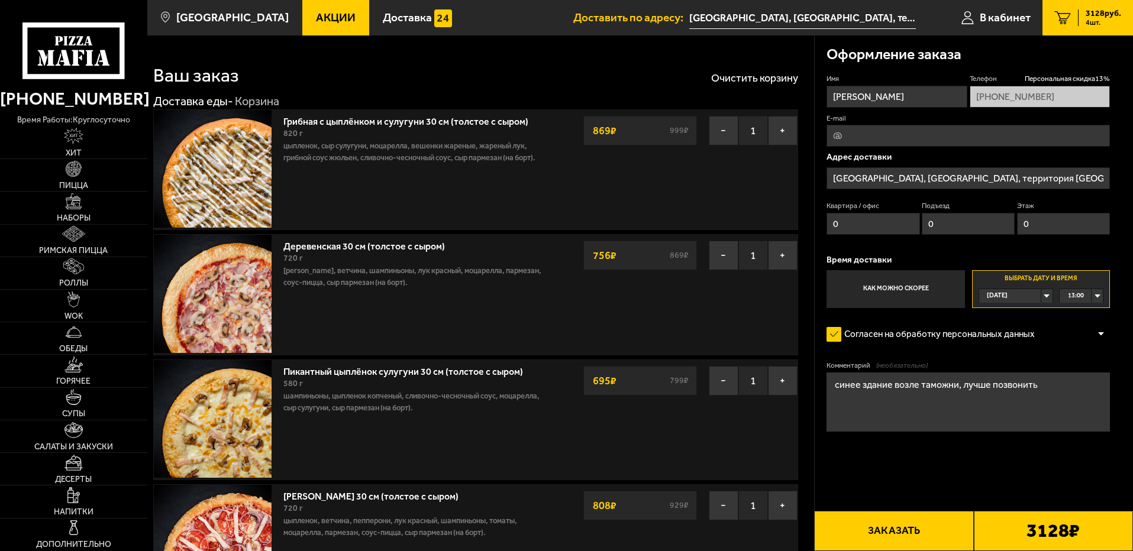
click at [894, 531] on button "Заказать" at bounding box center [893, 531] width 159 height 40
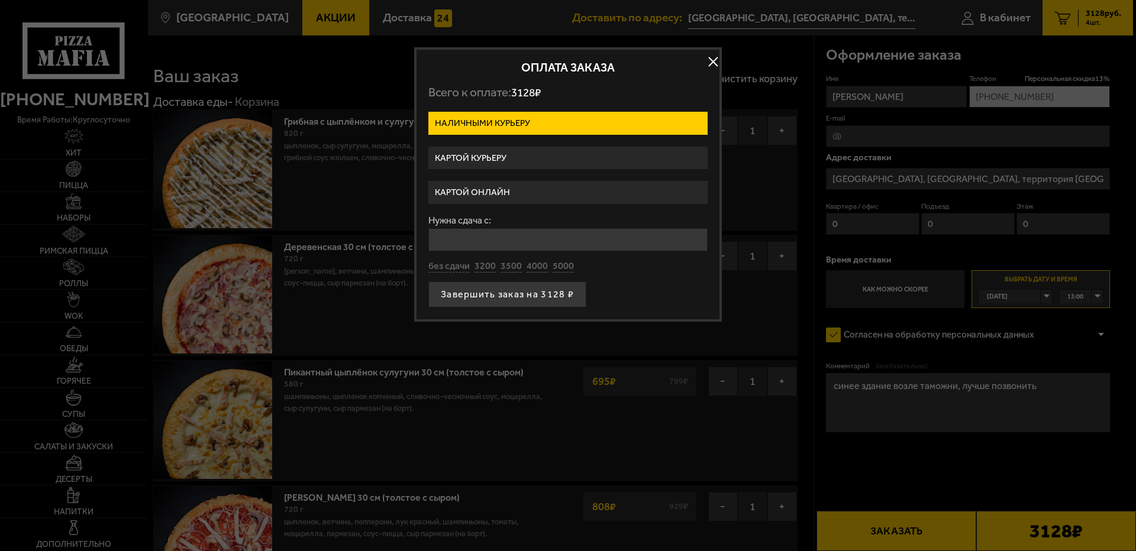
click at [491, 157] on label "Картой курьеру" at bounding box center [567, 158] width 279 height 23
click at [0, 0] on input "Картой курьеру" at bounding box center [0, 0] width 0 height 0
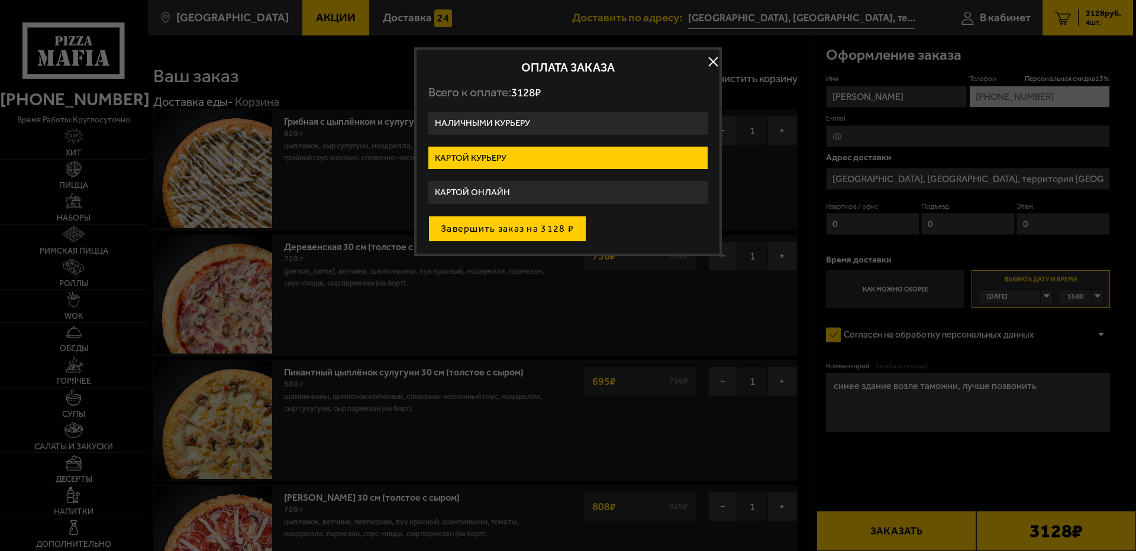
click at [534, 232] on button "Завершить заказ на 3128 ₽" at bounding box center [507, 229] width 158 height 26
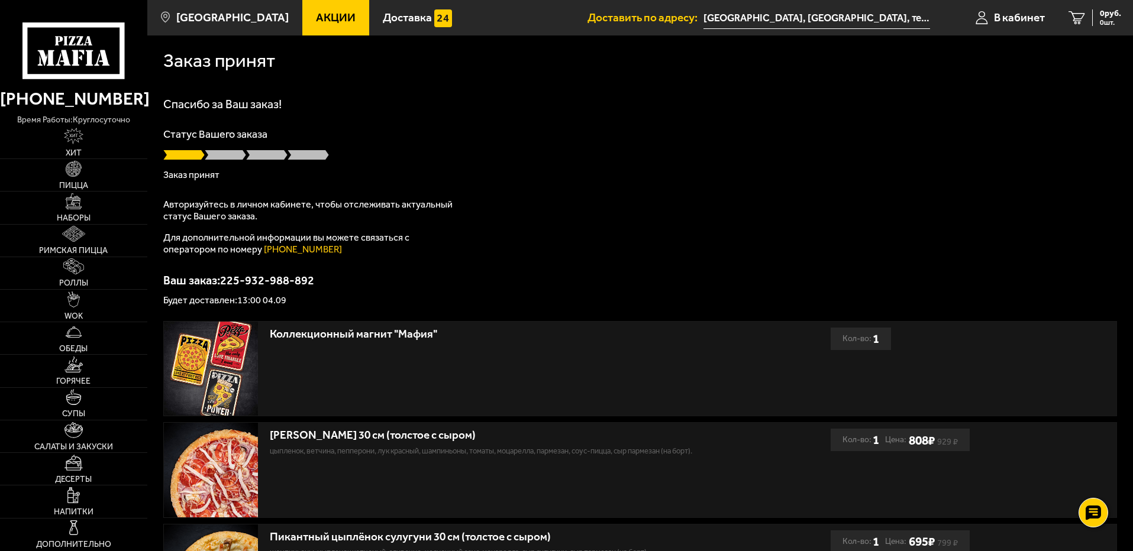
click at [308, 9] on link "Акции" at bounding box center [335, 18] width 67 height 36
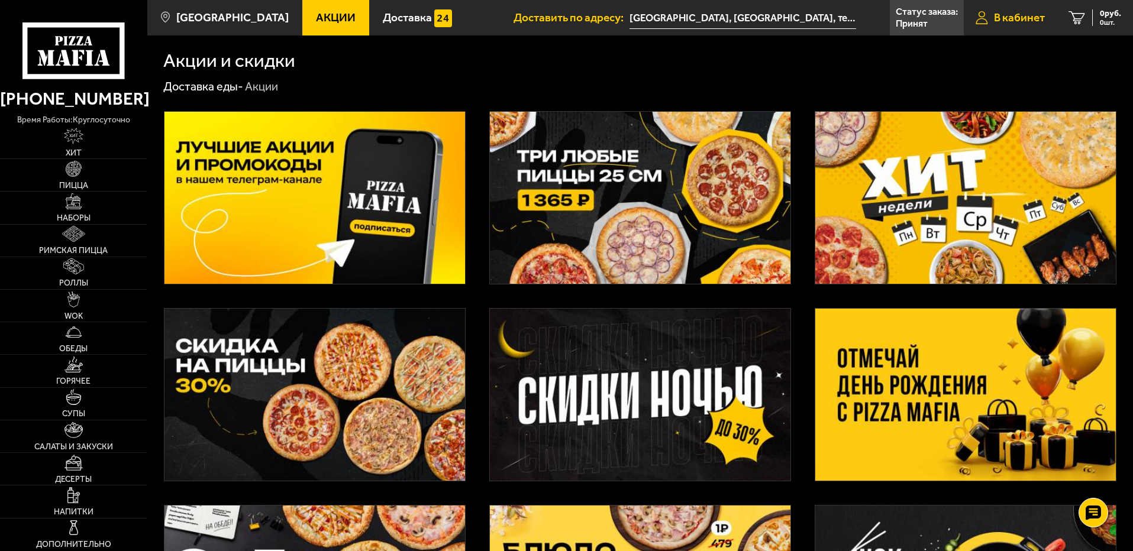
click at [1012, 15] on span "В кабинет" at bounding box center [1019, 17] width 51 height 11
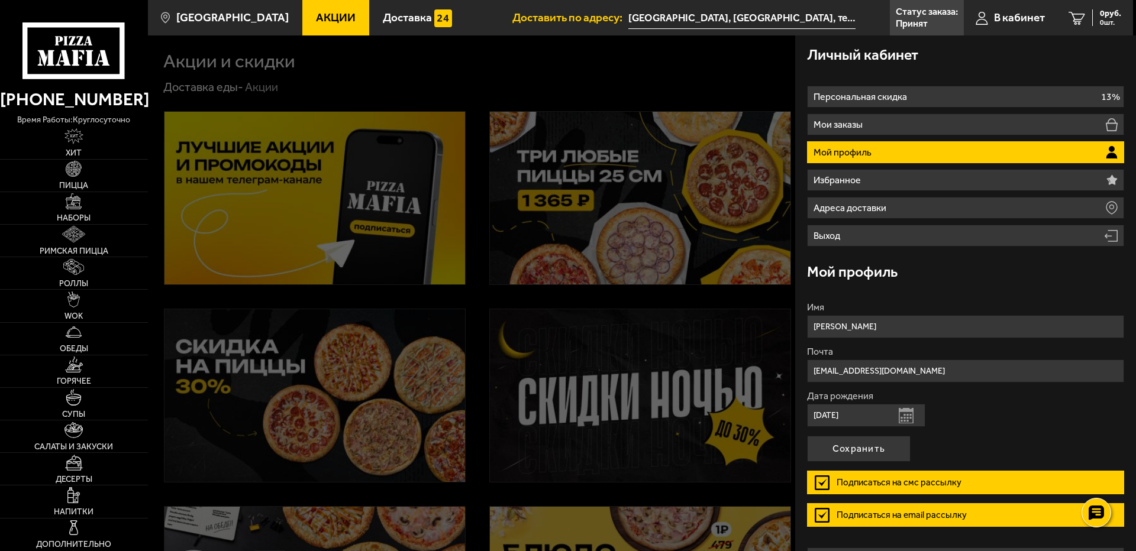
click at [672, 74] on div at bounding box center [716, 311] width 1136 height 551
